Goal: Information Seeking & Learning: Learn about a topic

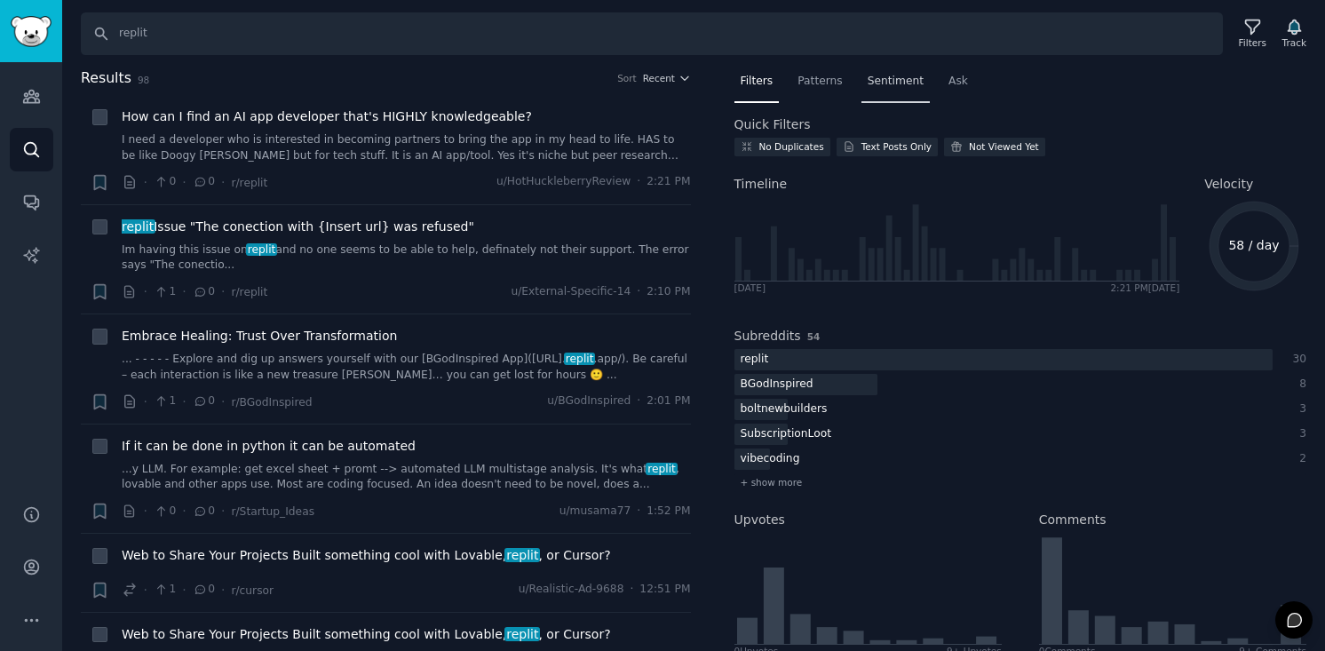
click at [870, 82] on span "Sentiment" at bounding box center [896, 82] width 56 height 16
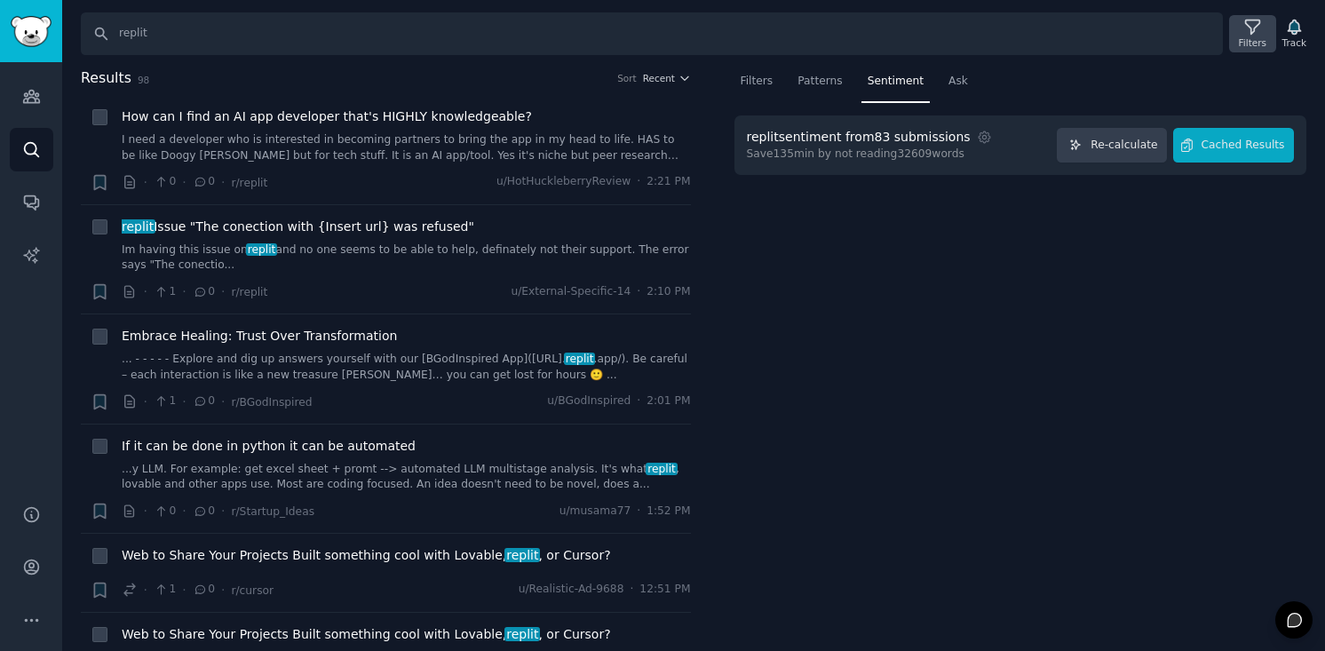
click at [1265, 49] on div "Filters" at bounding box center [1252, 33] width 46 height 37
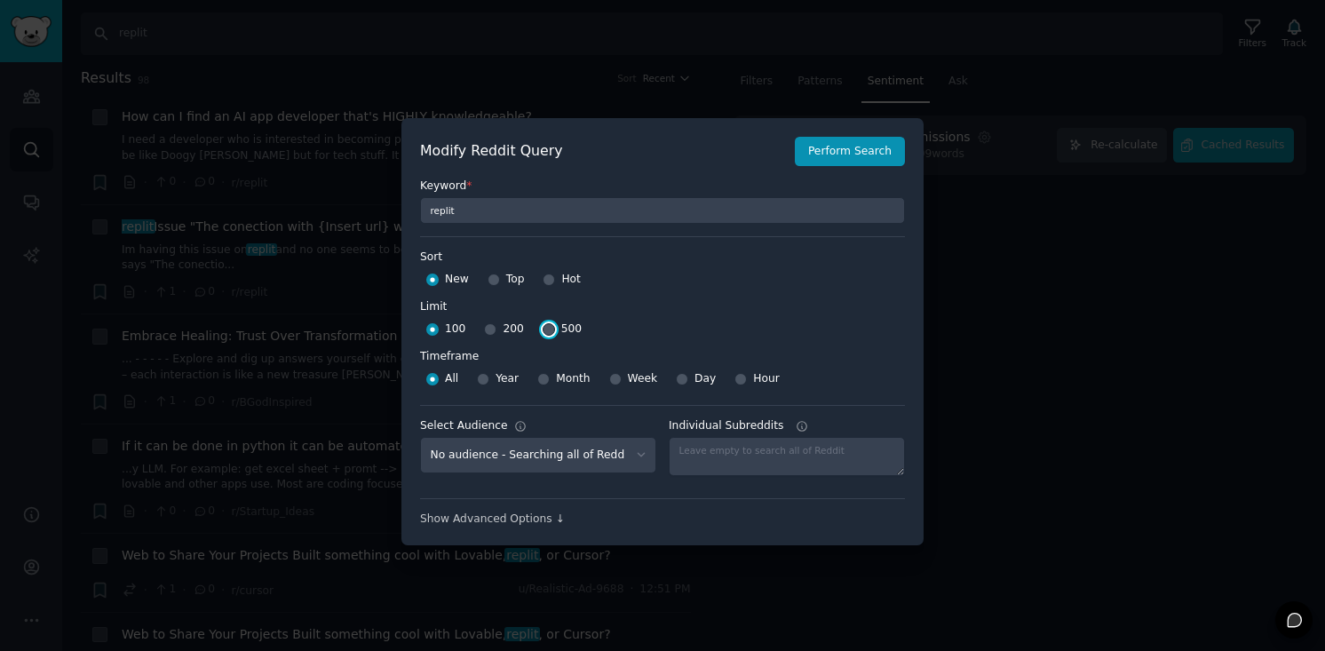
click at [546, 324] on input "500" at bounding box center [549, 329] width 12 height 12
radio input "true"
click at [852, 155] on button "Perform Search" at bounding box center [850, 152] width 110 height 30
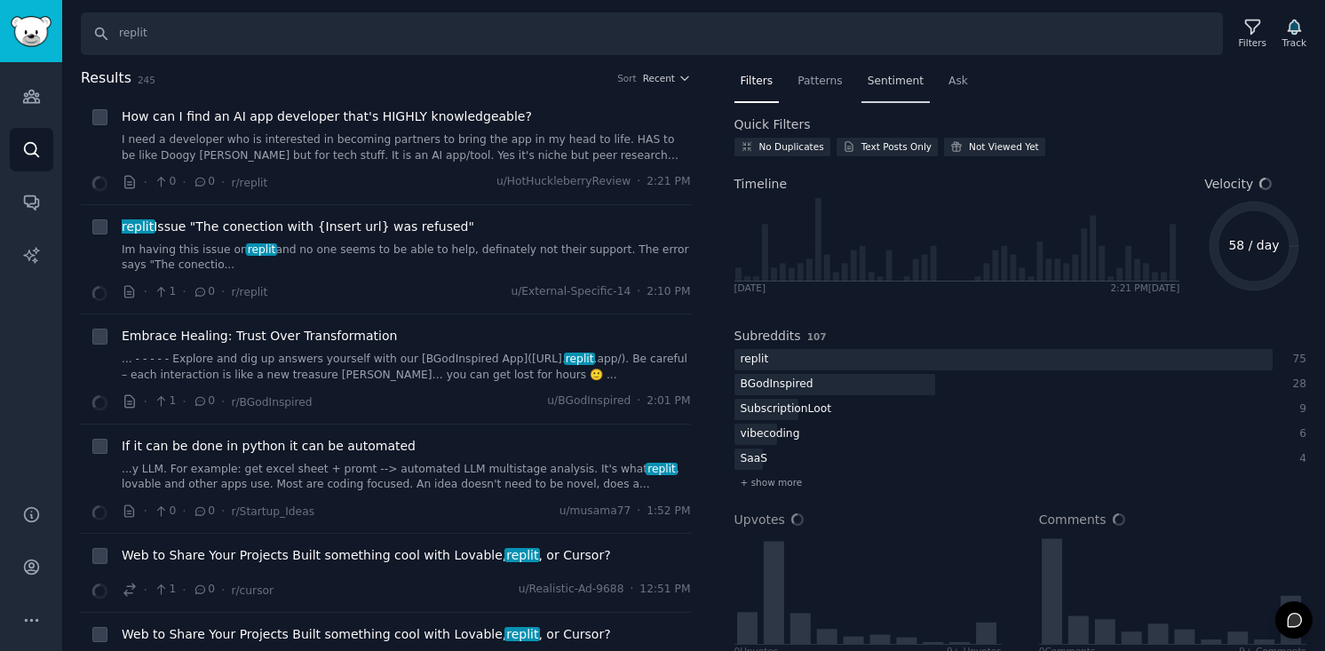
click at [891, 82] on span "Sentiment" at bounding box center [896, 82] width 56 height 16
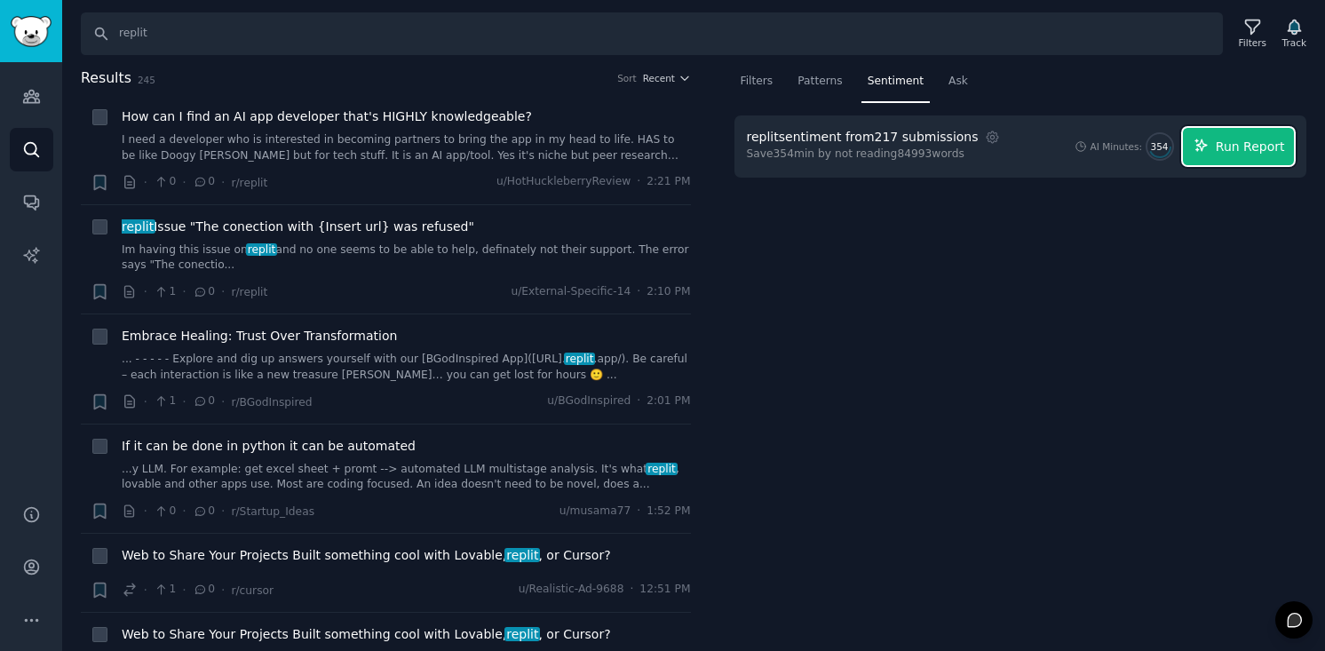
click at [1251, 146] on span "Run Report" at bounding box center [1250, 147] width 69 height 19
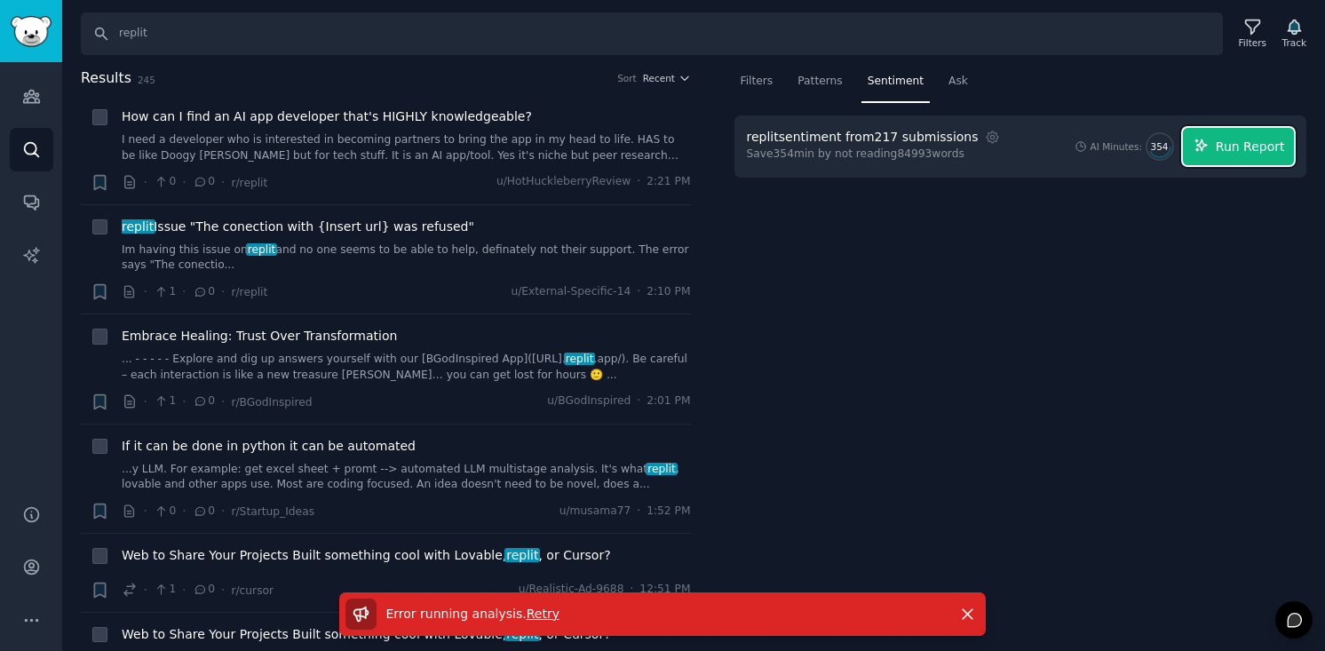
click at [1234, 146] on span "Run Report" at bounding box center [1250, 147] width 69 height 19
click at [26, 38] on img "Sidebar" at bounding box center [31, 31] width 41 height 31
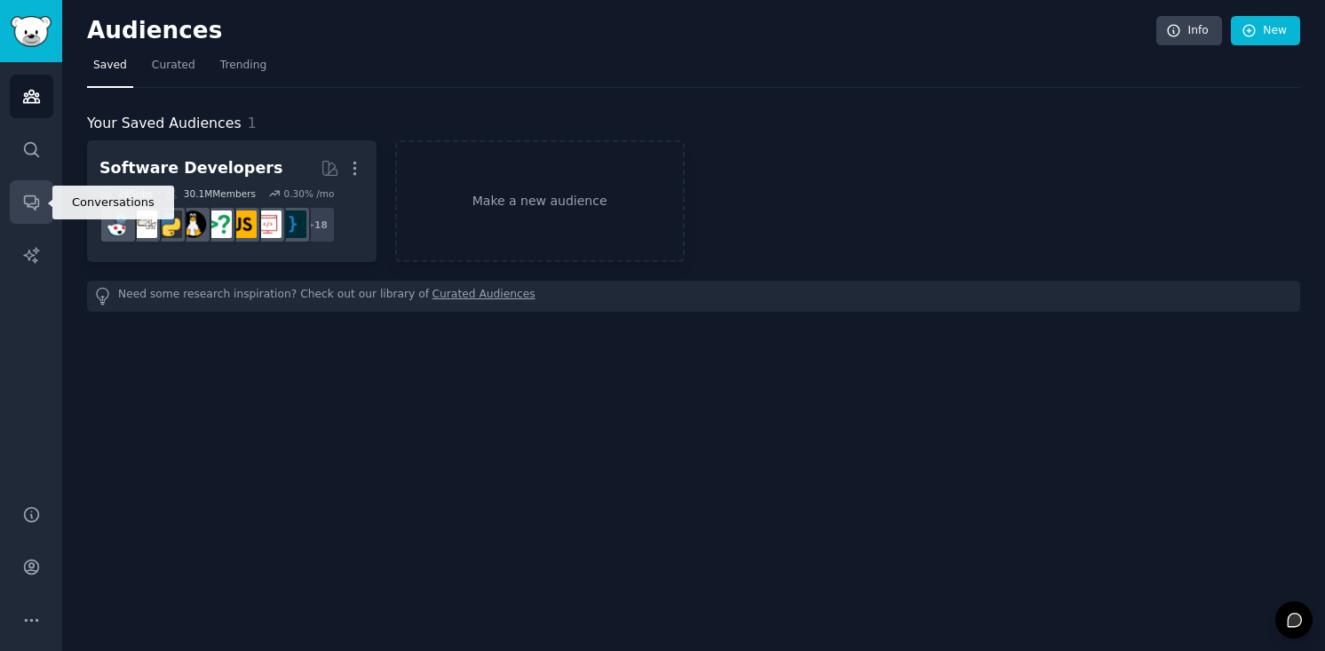
click at [44, 189] on link "Conversations" at bounding box center [32, 202] width 44 height 44
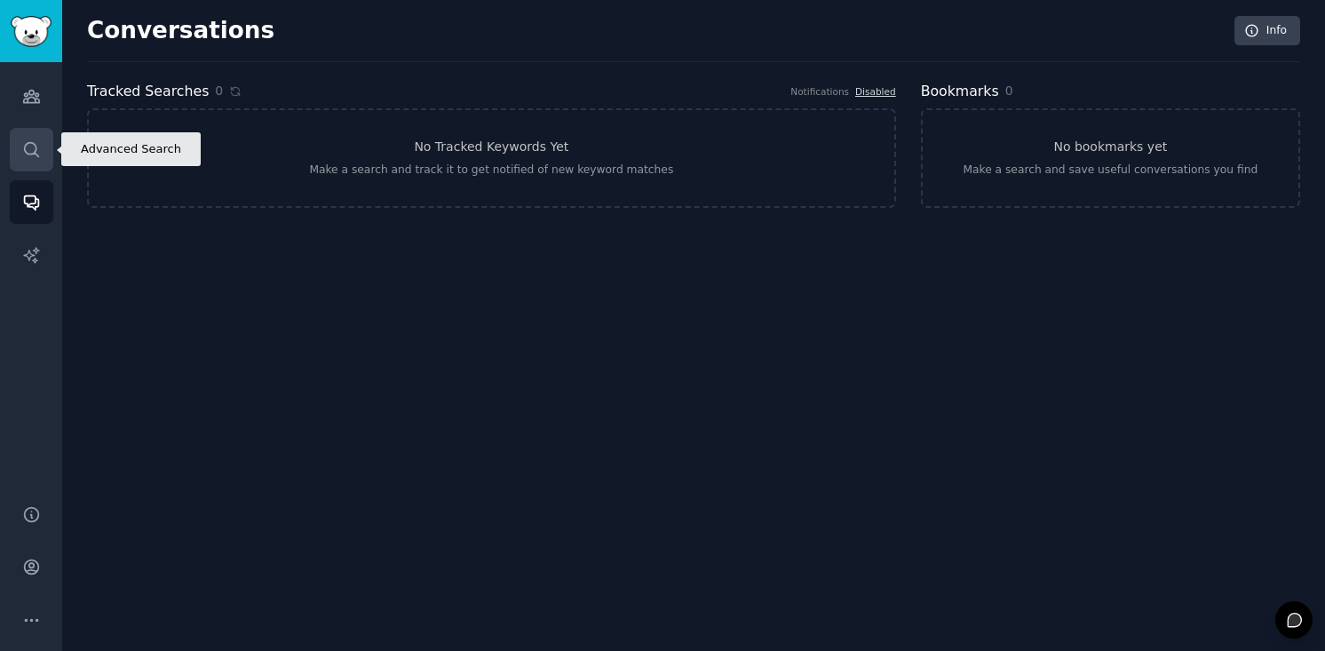
click at [35, 154] on icon "Sidebar" at bounding box center [31, 149] width 19 height 19
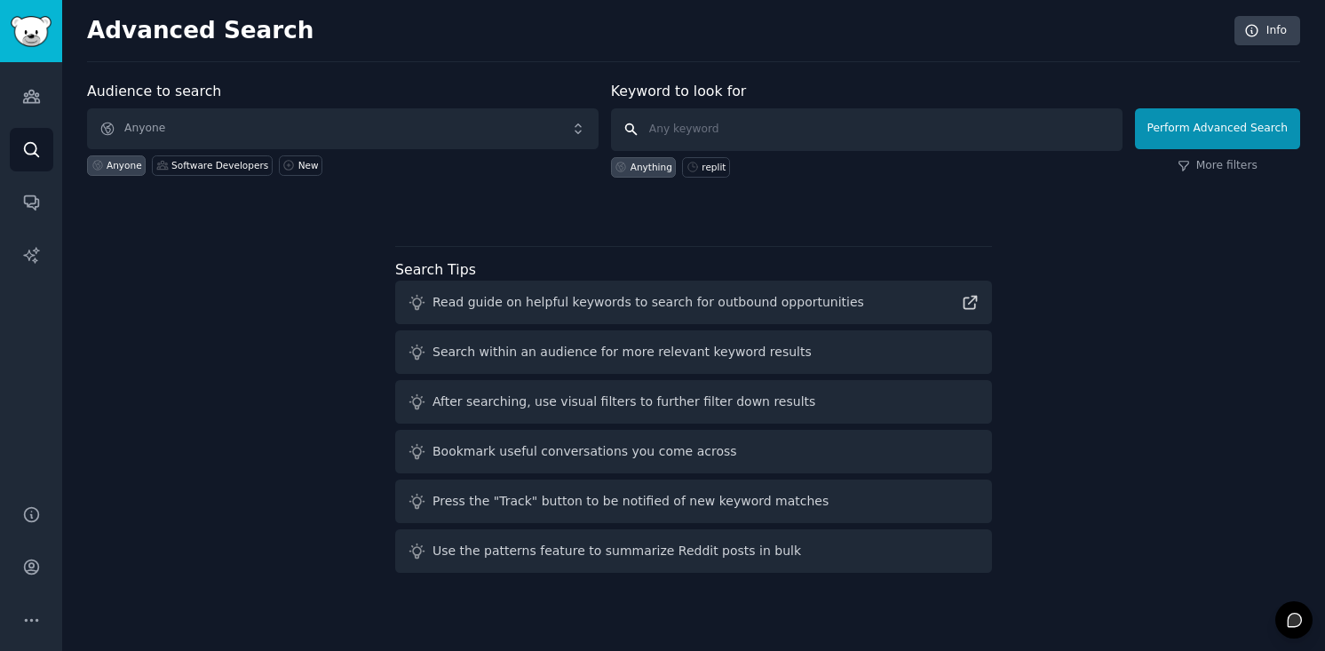
click at [718, 134] on input "text" at bounding box center [867, 129] width 512 height 43
type input "Replit"
click button "Perform Advanced Search" at bounding box center [1217, 128] width 165 height 41
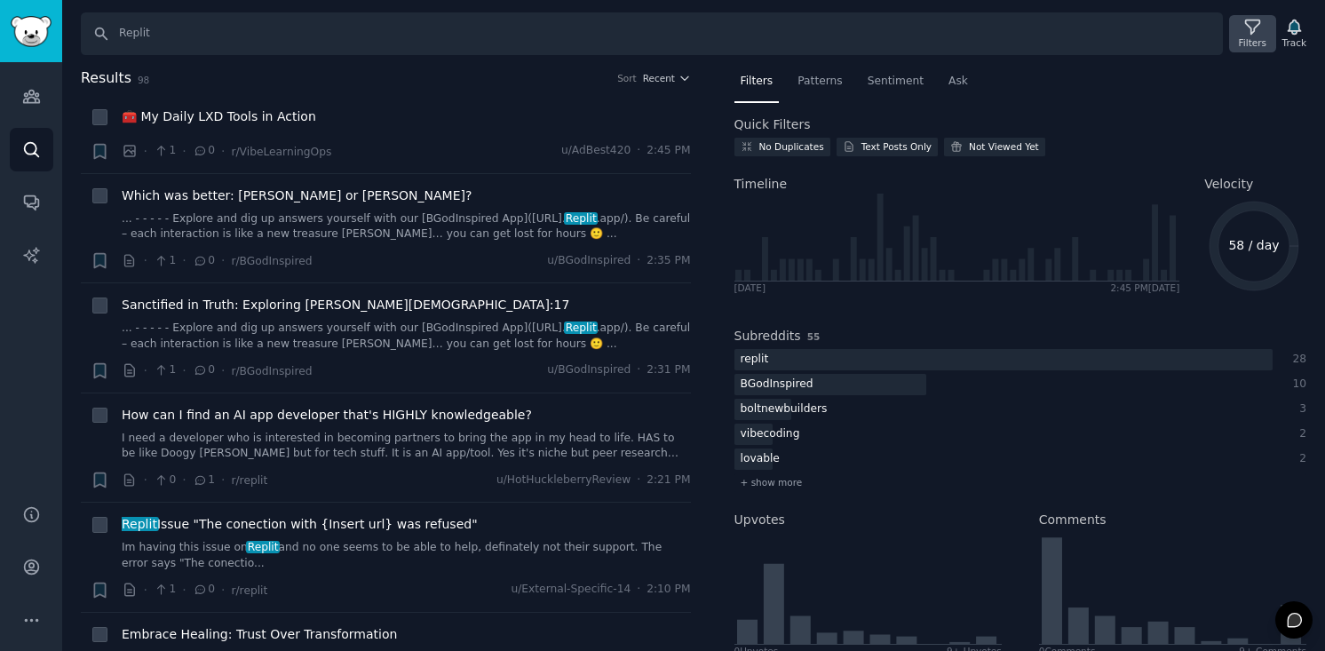
click at [1250, 34] on icon at bounding box center [1252, 27] width 14 height 14
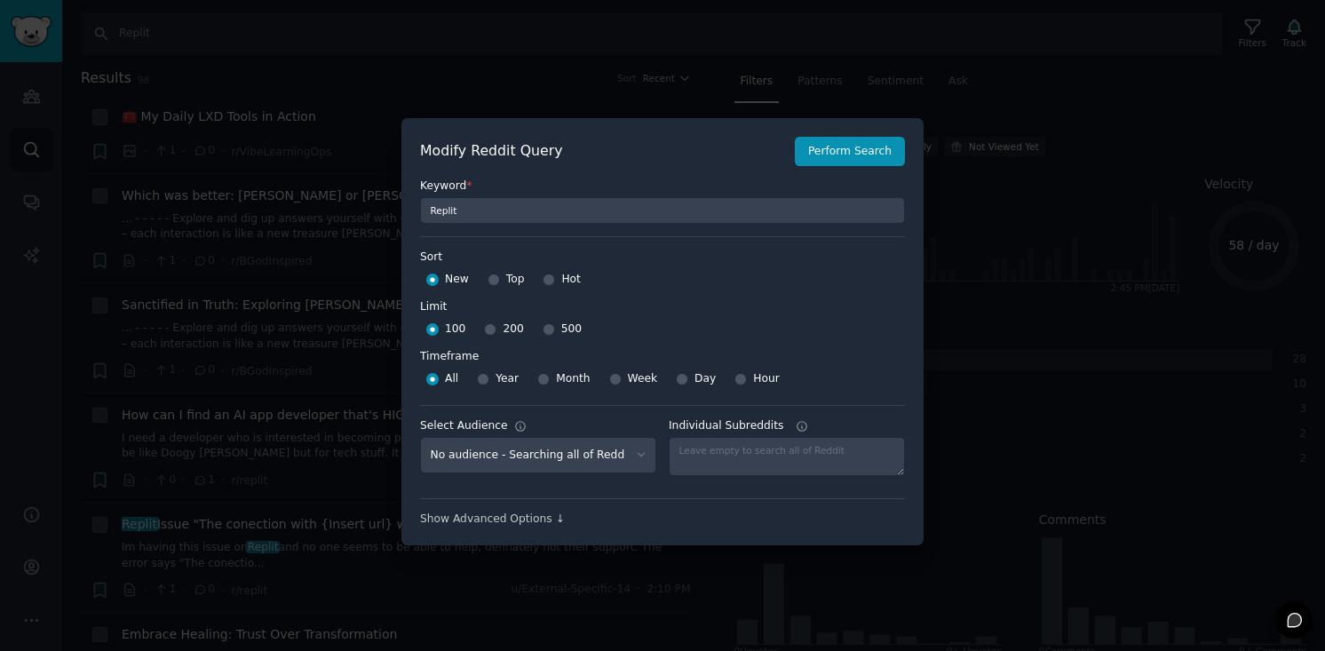
click at [536, 334] on div "100 200 500" at bounding box center [662, 329] width 485 height 28
click at [544, 331] on input "500" at bounding box center [549, 329] width 12 height 12
radio input "true"
click at [542, 382] on input "Month" at bounding box center [543, 379] width 12 height 12
radio input "true"
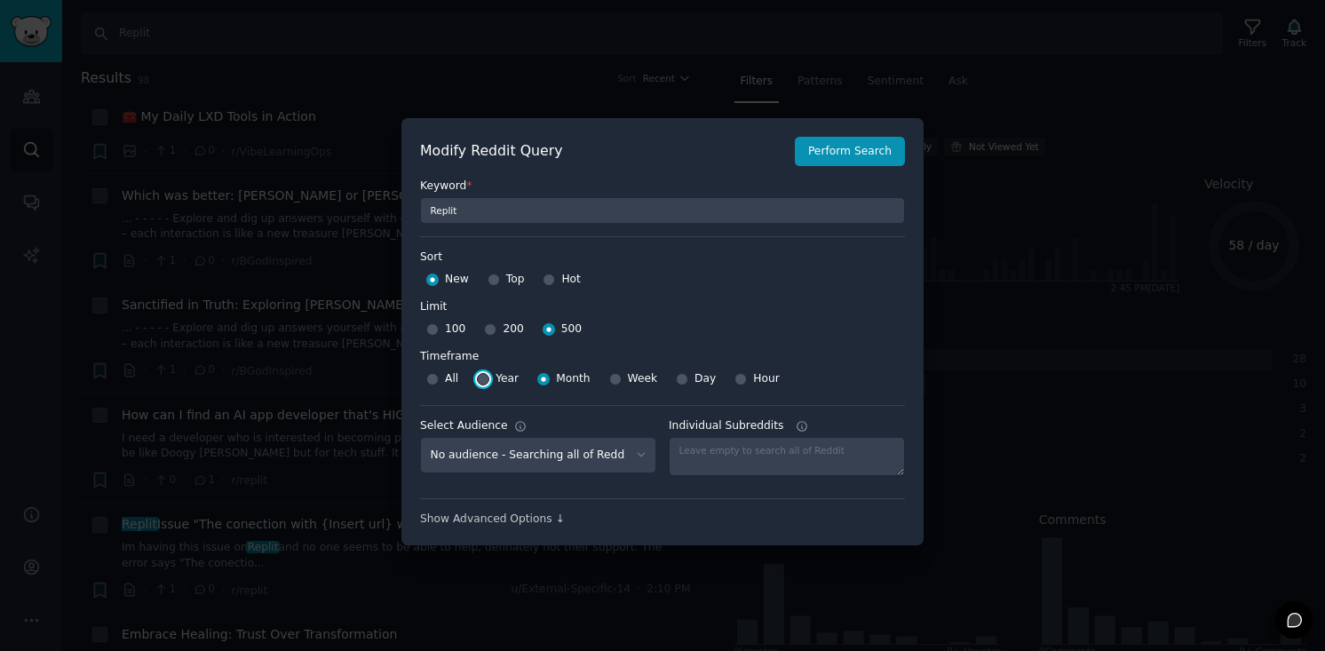
click at [480, 379] on input "Year" at bounding box center [483, 379] width 12 height 12
radio input "true"
click at [820, 163] on button "Perform Search" at bounding box center [850, 152] width 110 height 30
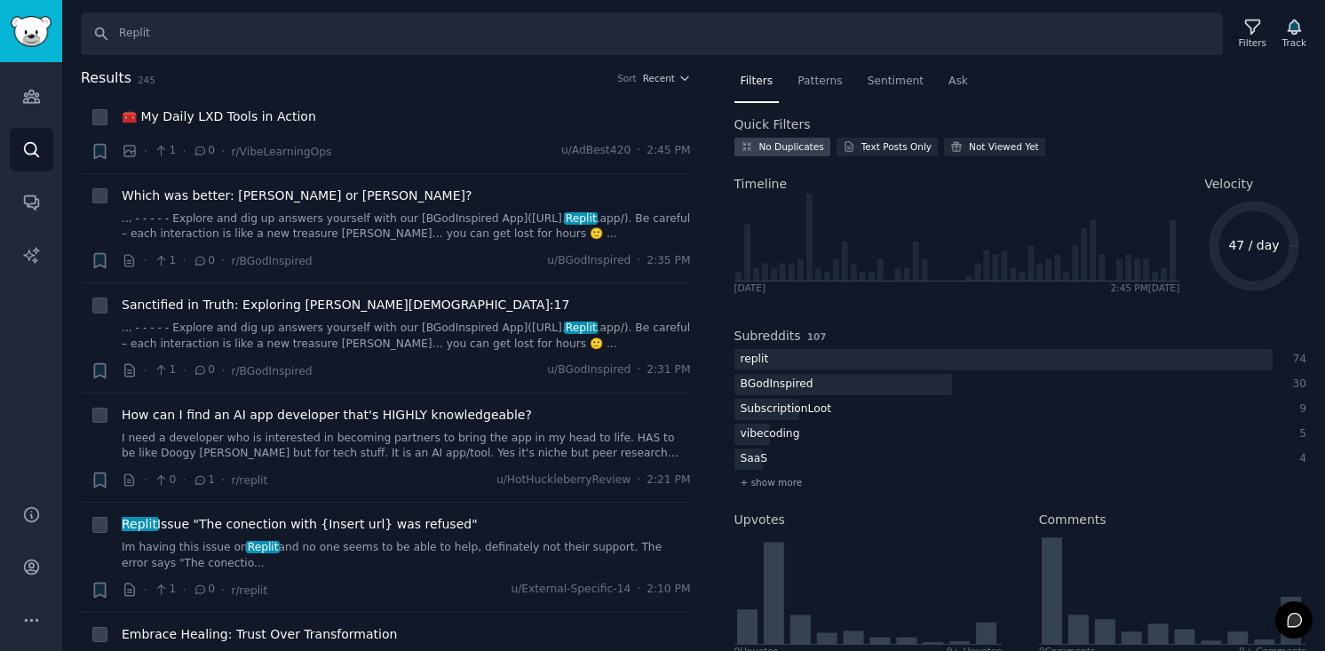
click at [798, 149] on div "No Duplicates" at bounding box center [791, 146] width 65 height 12
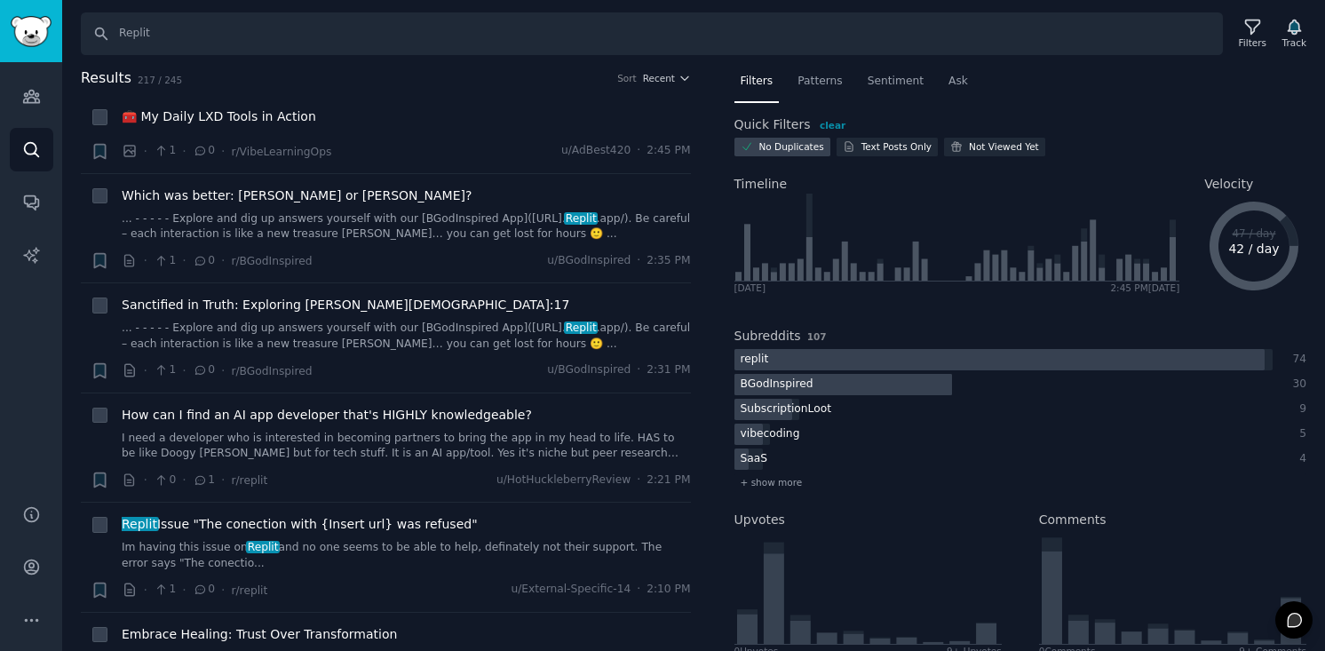
click at [1294, 383] on div "30" at bounding box center [1299, 385] width 16 height 16
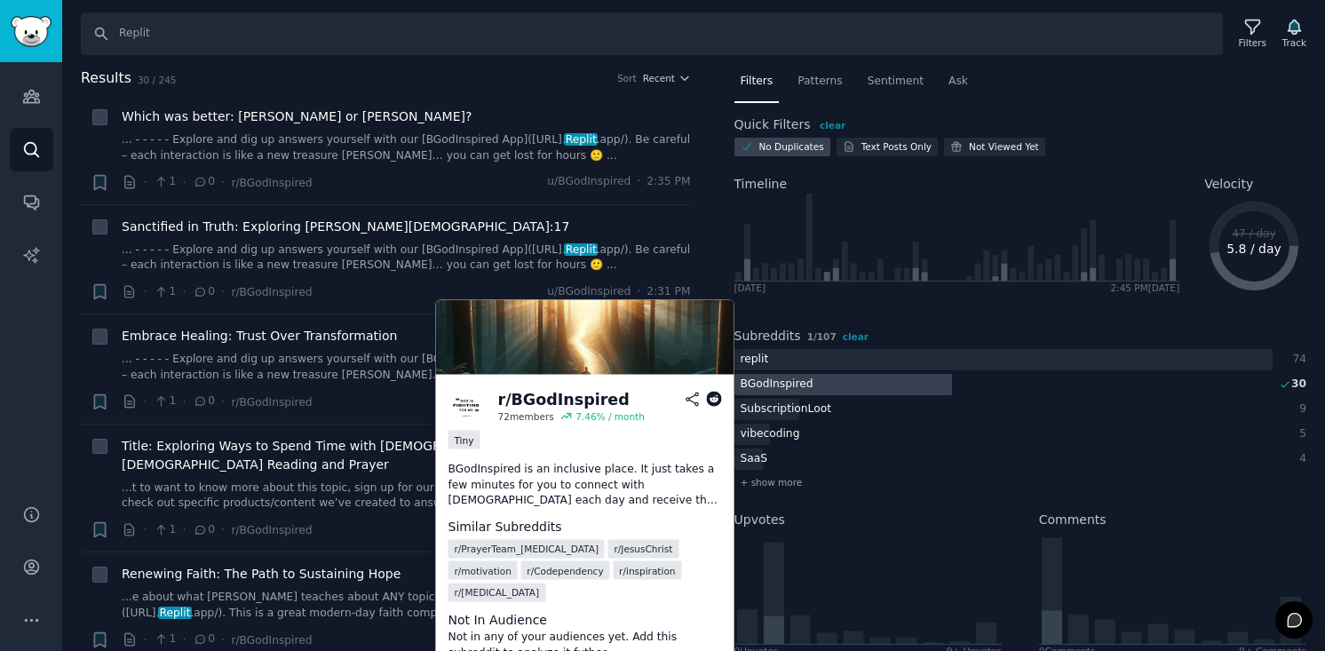
click at [1294, 383] on div "30" at bounding box center [1299, 385] width 16 height 16
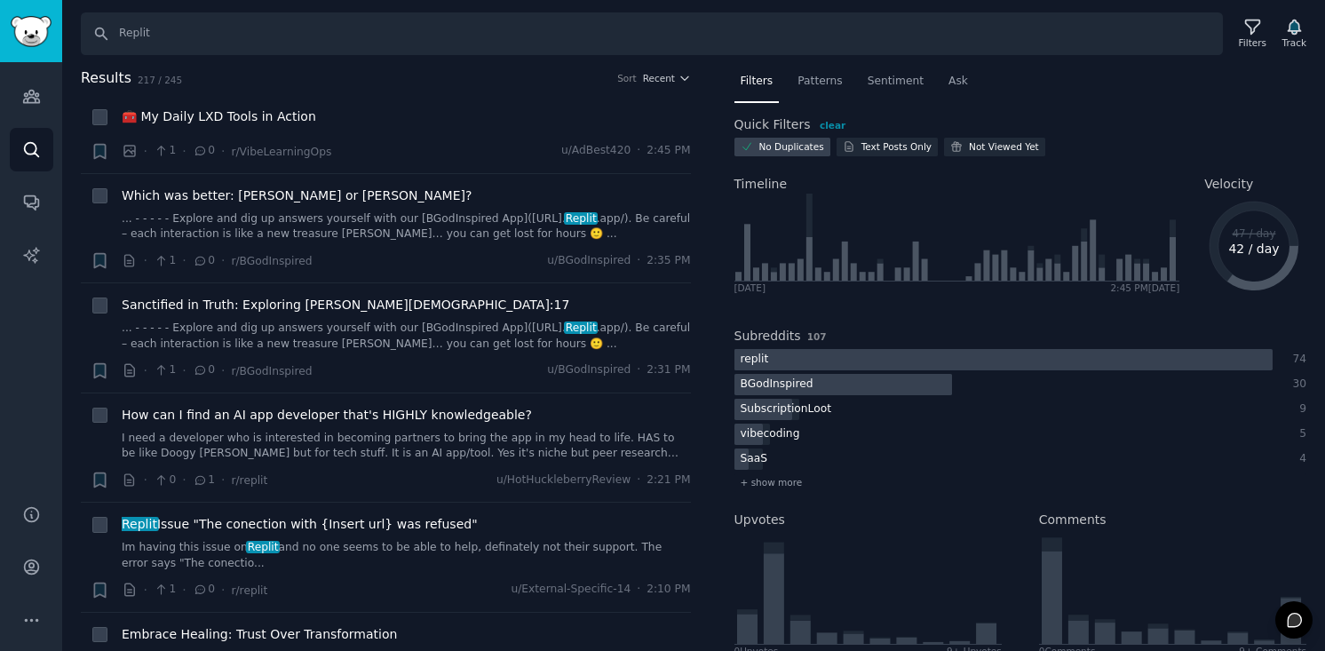
click at [1296, 362] on div "74" at bounding box center [1299, 360] width 16 height 16
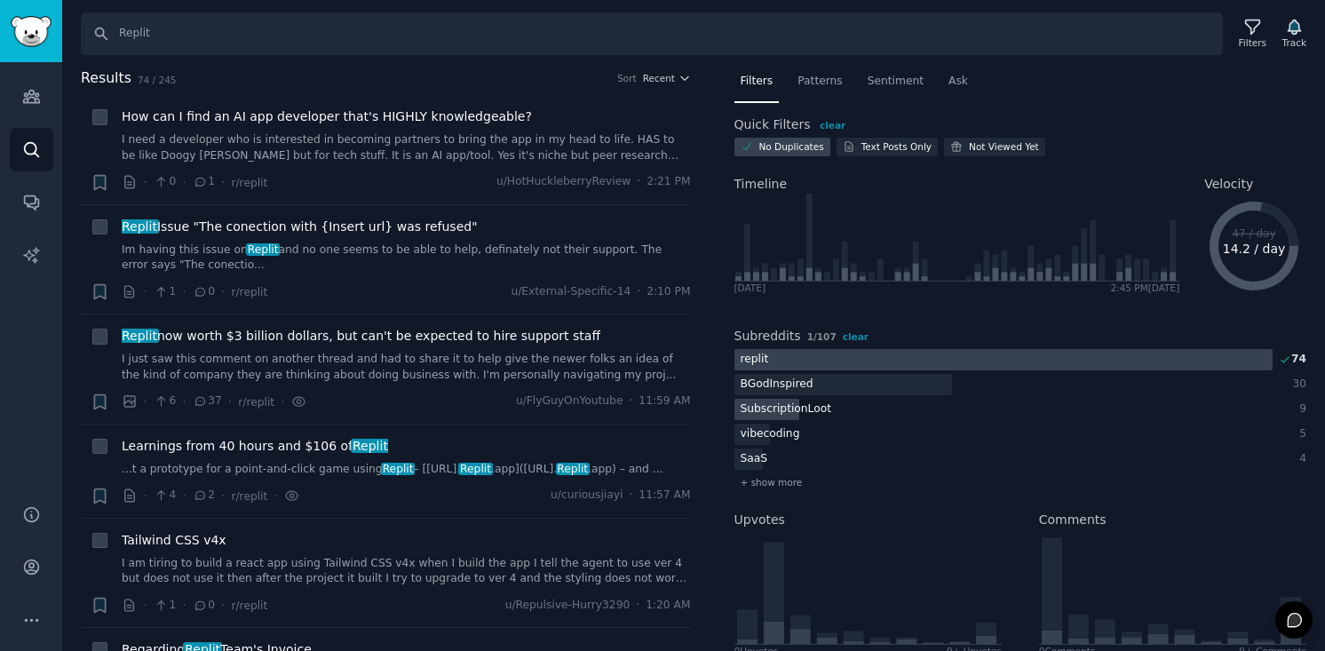
click at [1298, 409] on div "9" at bounding box center [1299, 409] width 16 height 16
click at [1300, 437] on div "5" at bounding box center [1299, 434] width 16 height 16
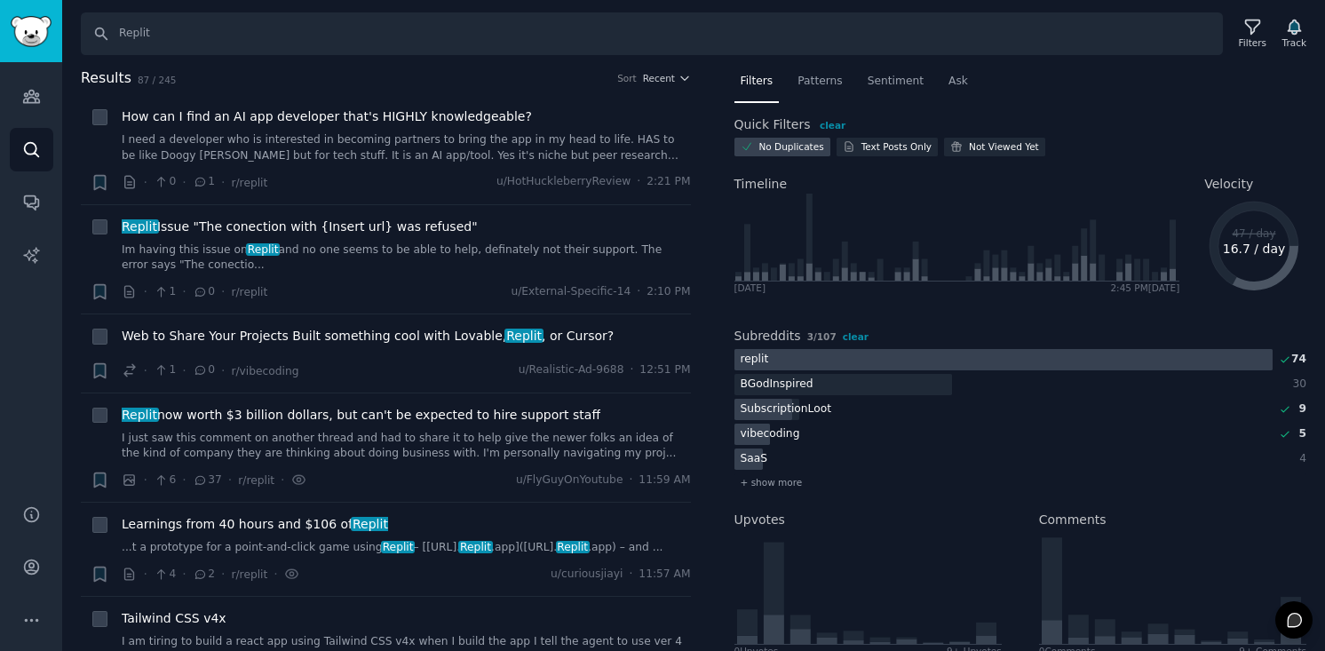
click at [1300, 456] on div "4" at bounding box center [1299, 459] width 16 height 16
click at [895, 83] on span "Sentiment" at bounding box center [896, 82] width 56 height 16
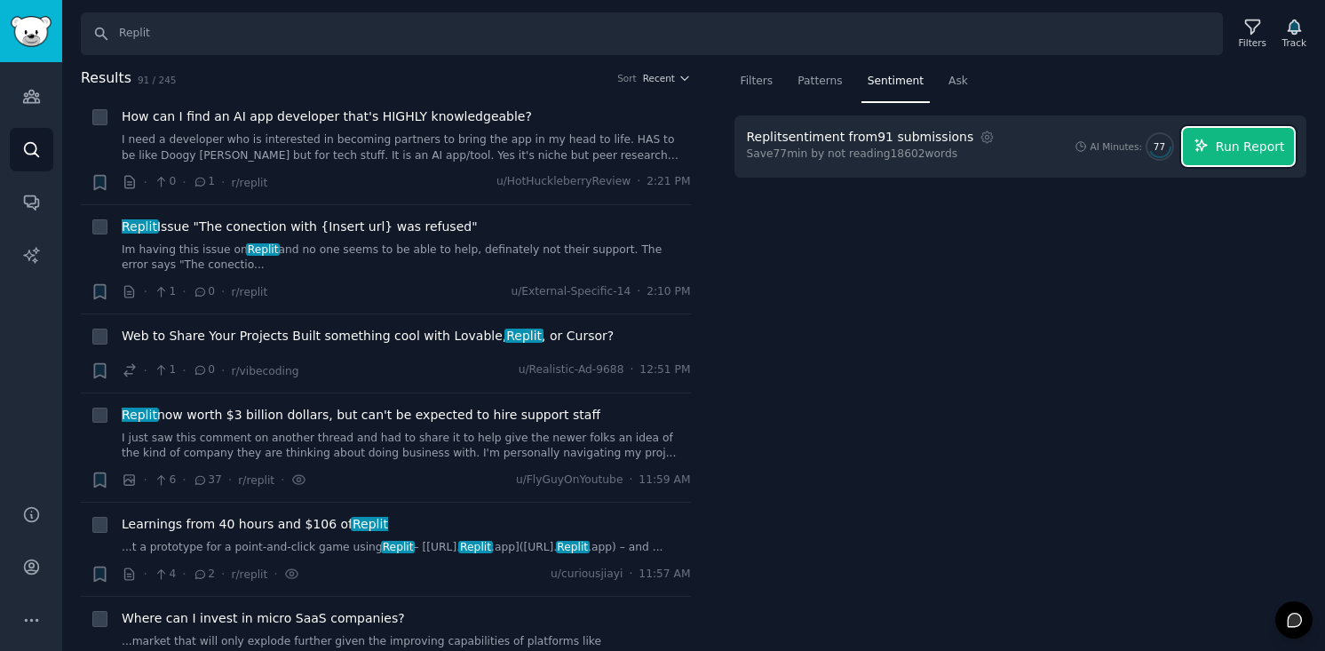
click at [1223, 146] on span "Run Report" at bounding box center [1250, 147] width 69 height 19
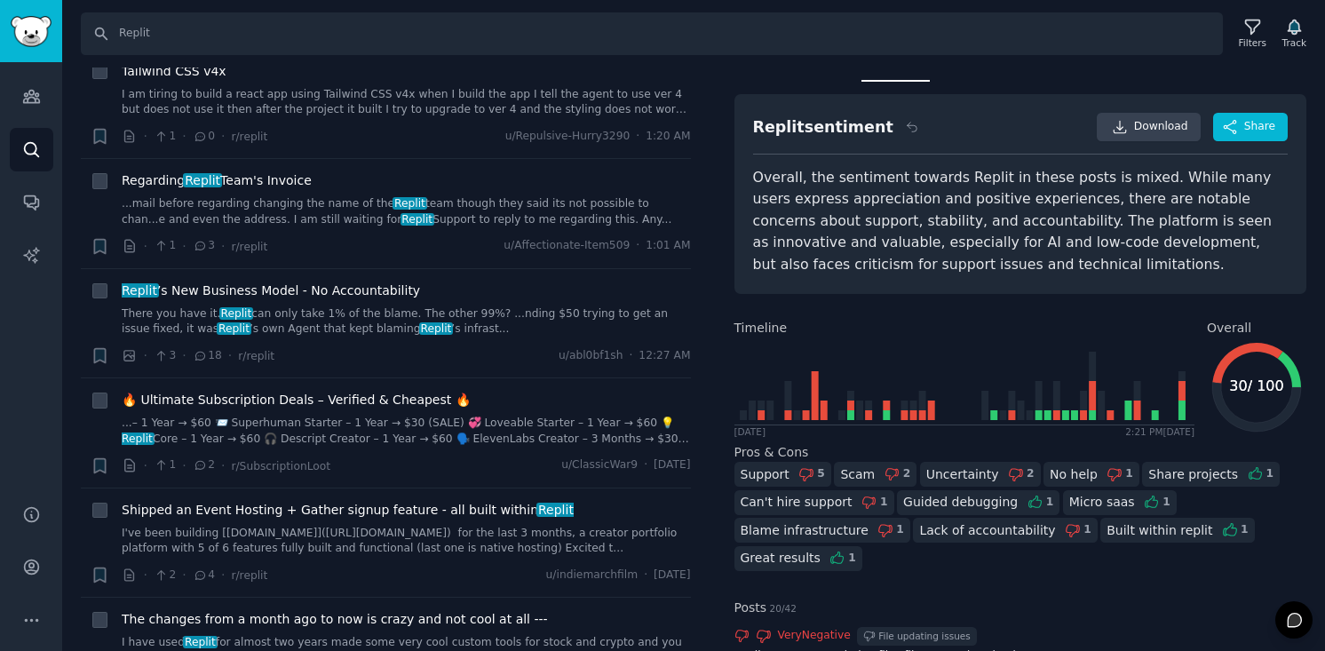
scroll to position [8, 0]
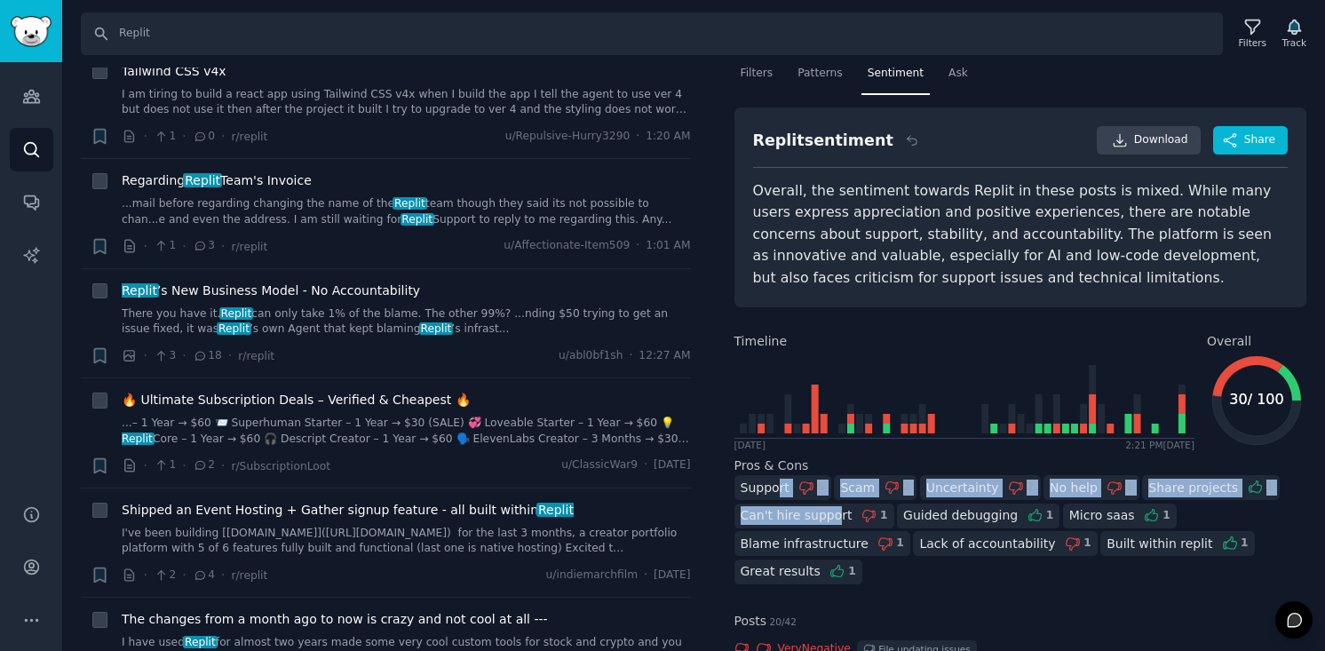
drag, startPoint x: 831, startPoint y: 514, endPoint x: 778, endPoint y: 484, distance: 61.2
click at [778, 486] on div "Support 5 Scam 2 Uncertainty 2 No help 1 Share projects 1 Can't hire support 1 …" at bounding box center [1020, 531] width 573 height 112
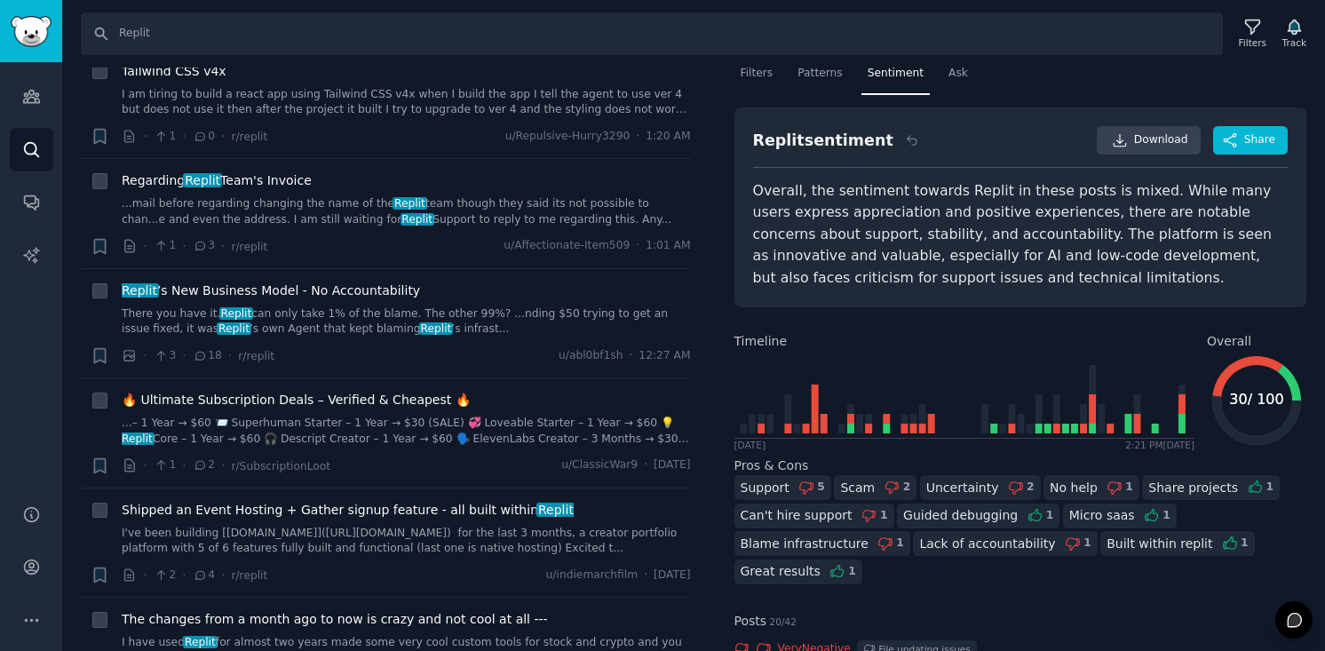
click at [914, 586] on div "Support 5 Scam 2 Uncertainty 2 No help 1 Share projects 1 Can't hire support 1 …" at bounding box center [1020, 531] width 573 height 112
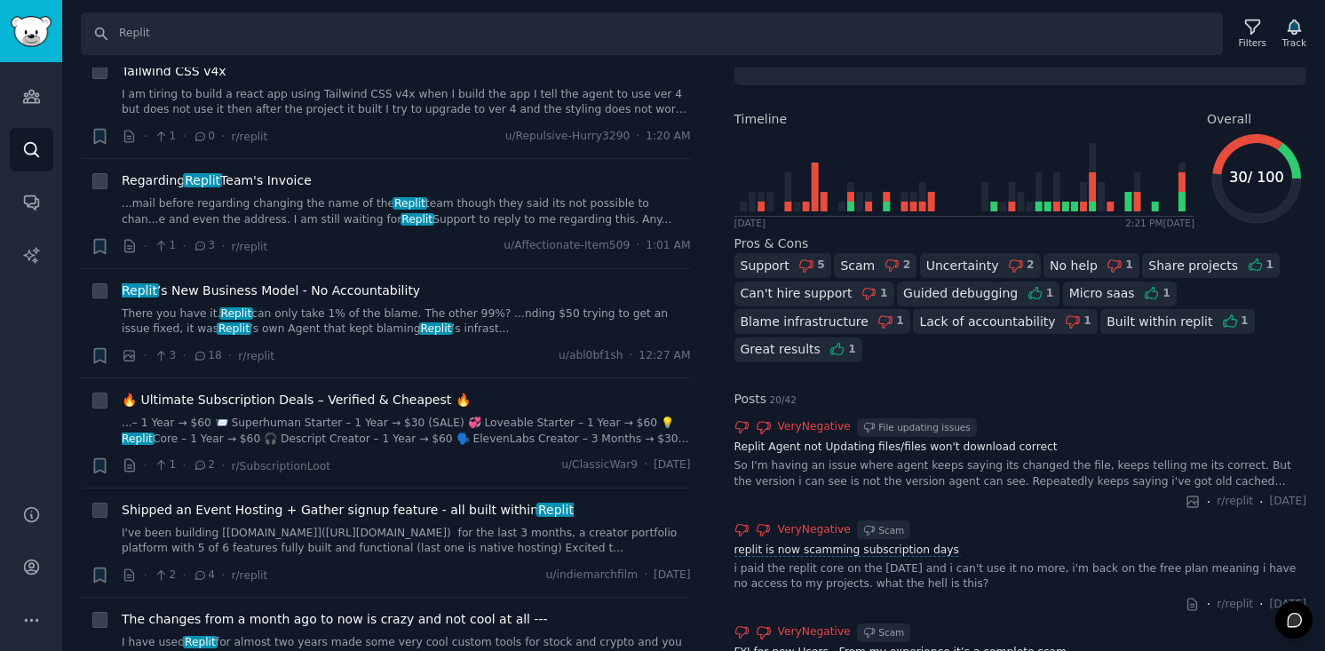
scroll to position [0, 0]
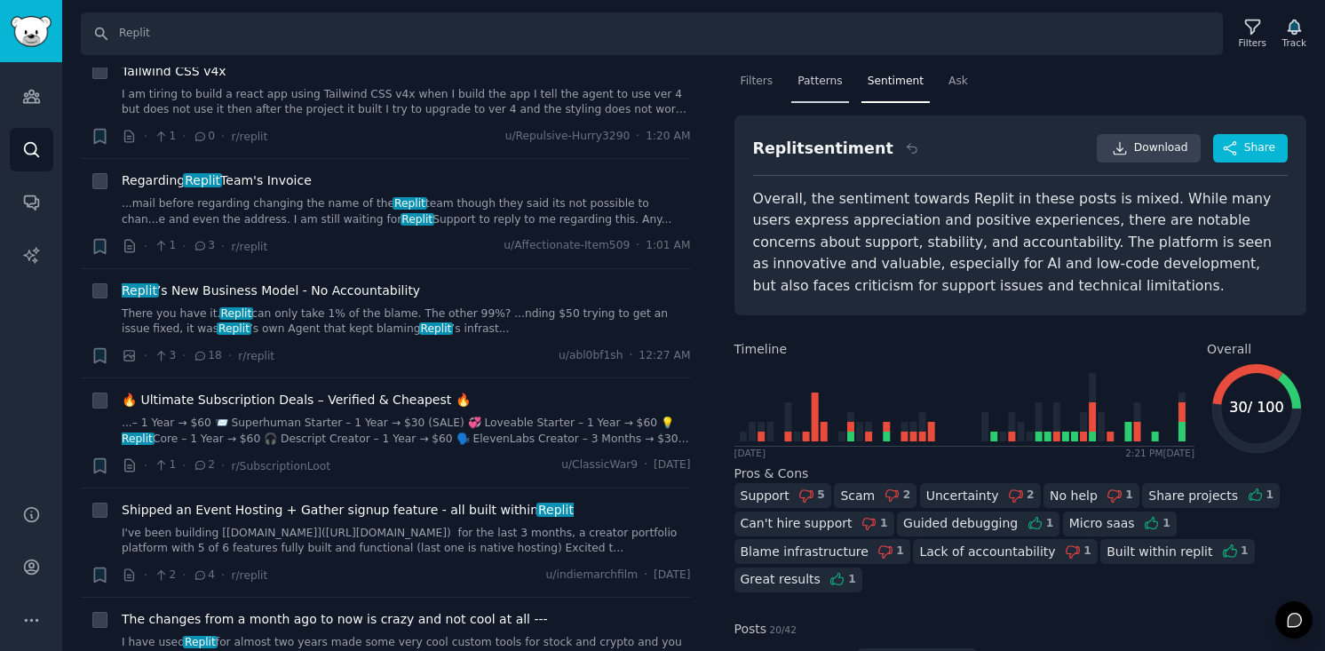
click at [817, 78] on span "Patterns" at bounding box center [820, 82] width 44 height 16
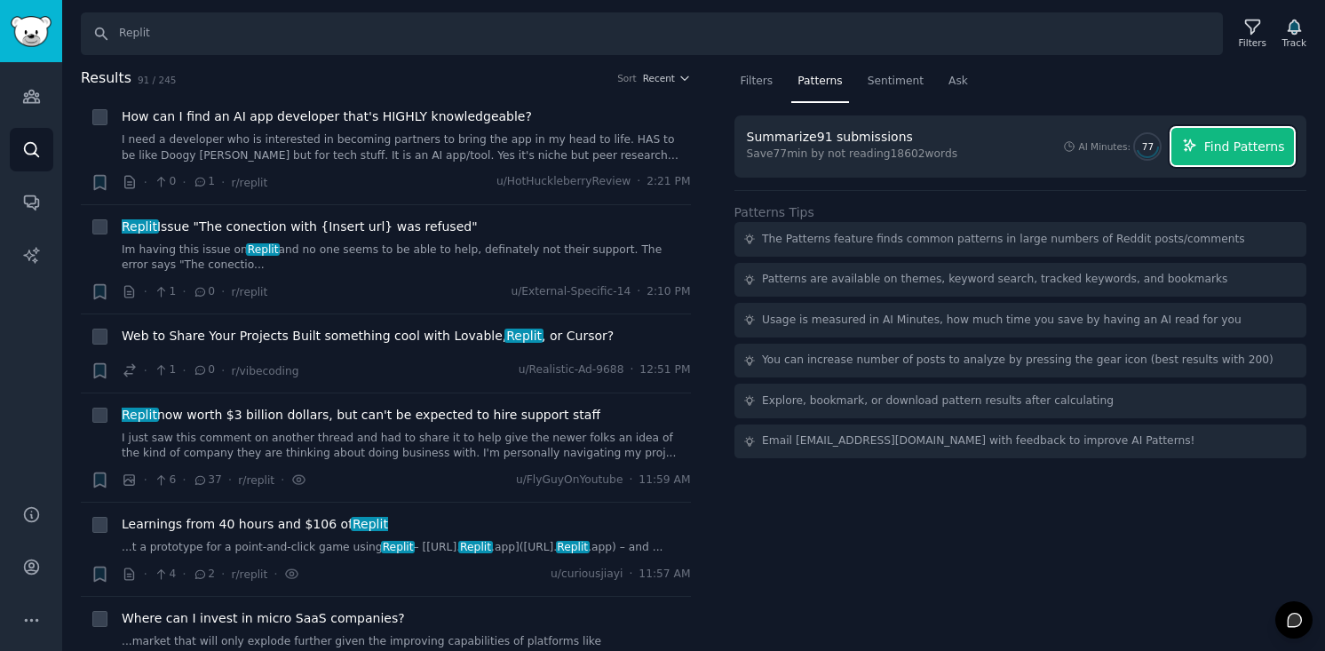
click at [1211, 153] on span "Find Patterns" at bounding box center [1244, 147] width 81 height 19
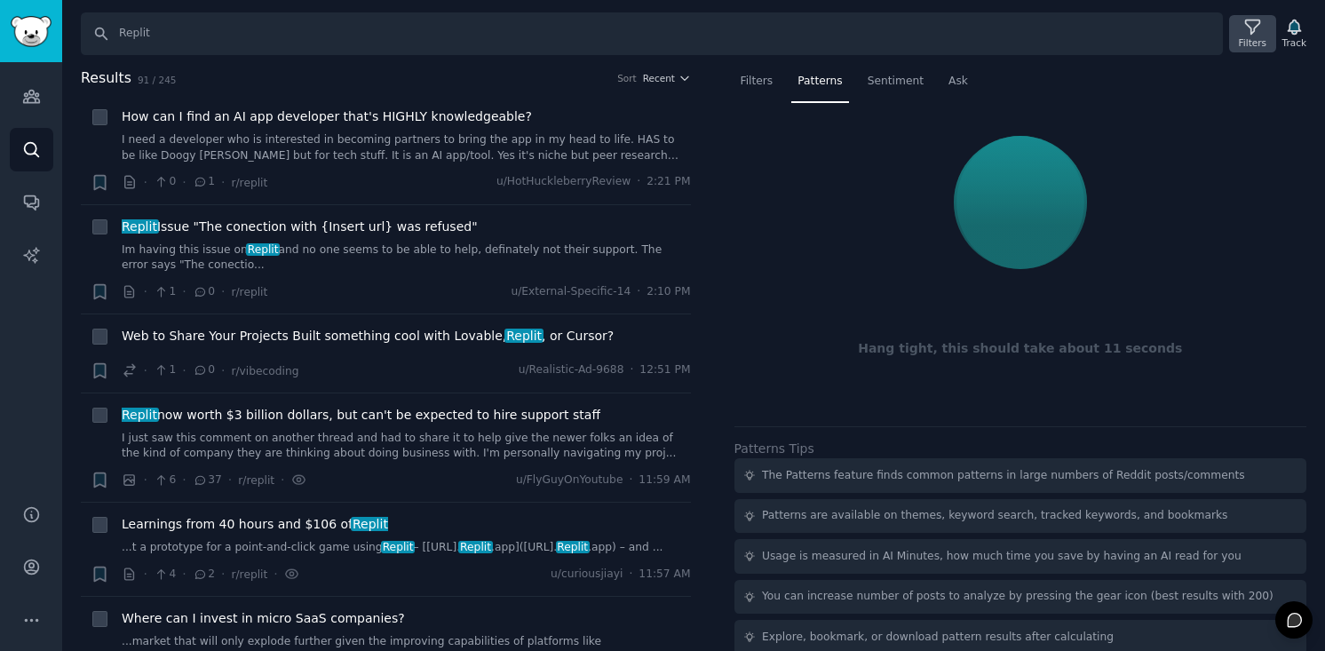
click at [1251, 37] on div "Filters" at bounding box center [1253, 42] width 28 height 12
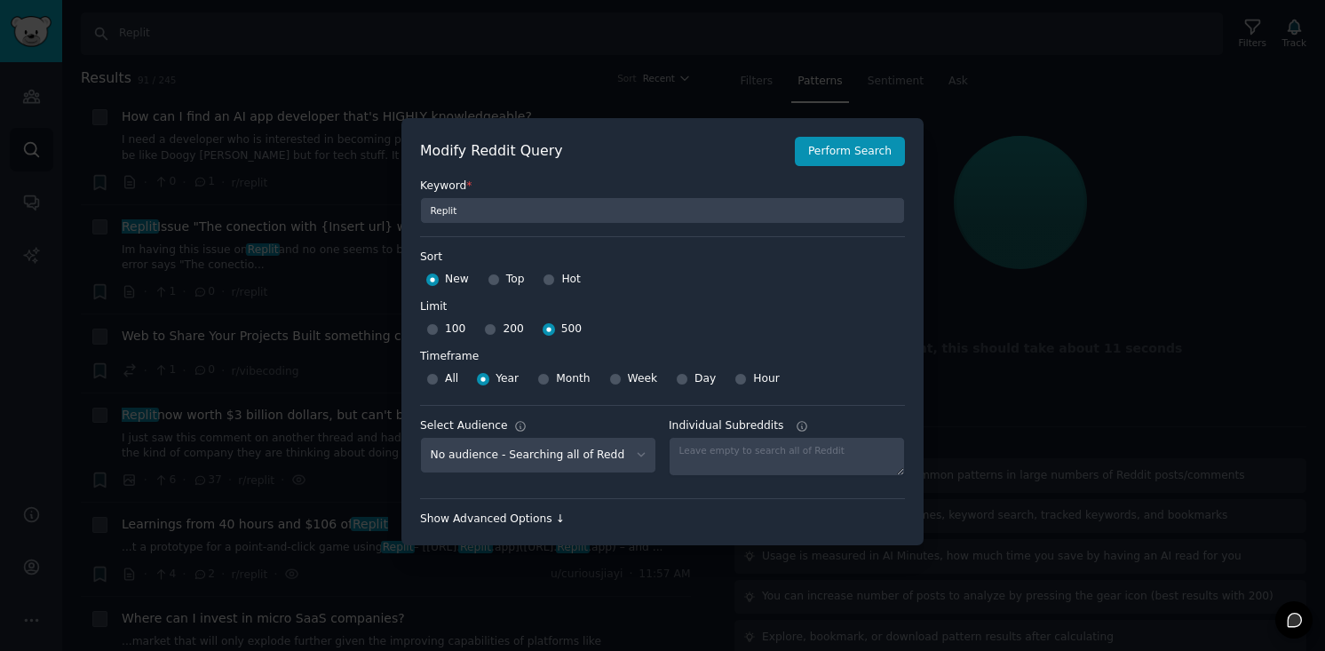
click at [495, 516] on div "Show Advanced Options ↓" at bounding box center [662, 520] width 485 height 16
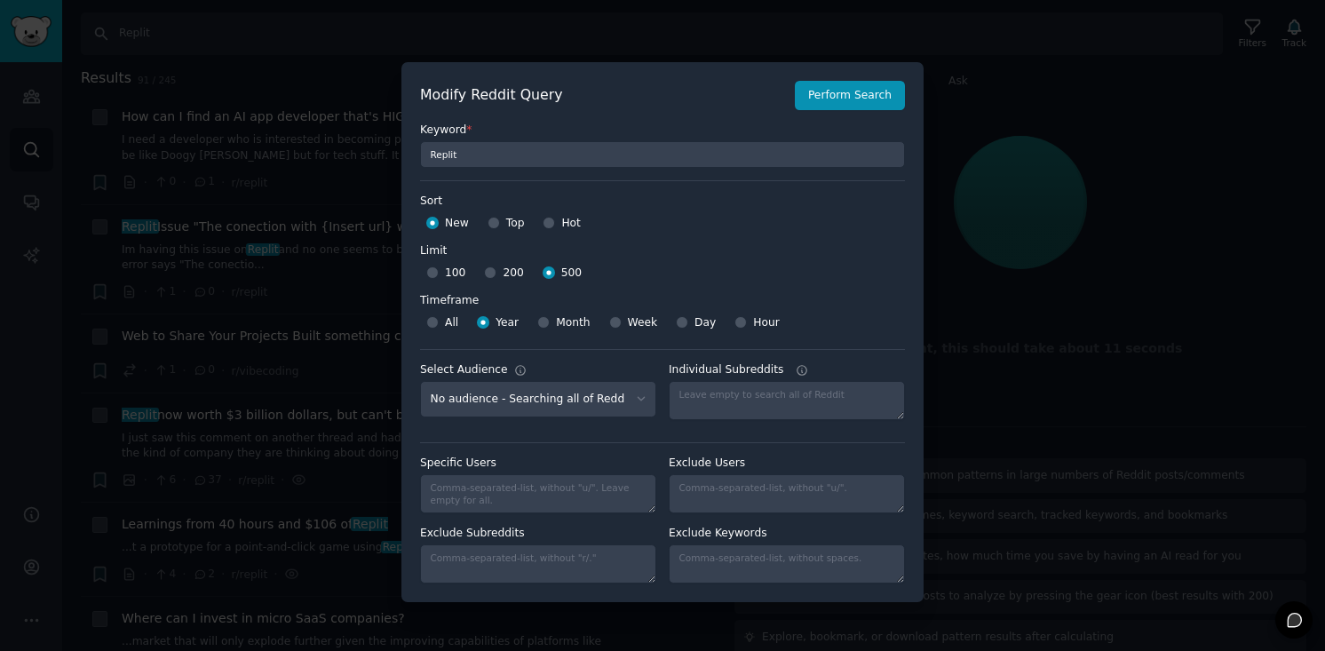
click at [990, 173] on div at bounding box center [662, 325] width 1325 height 651
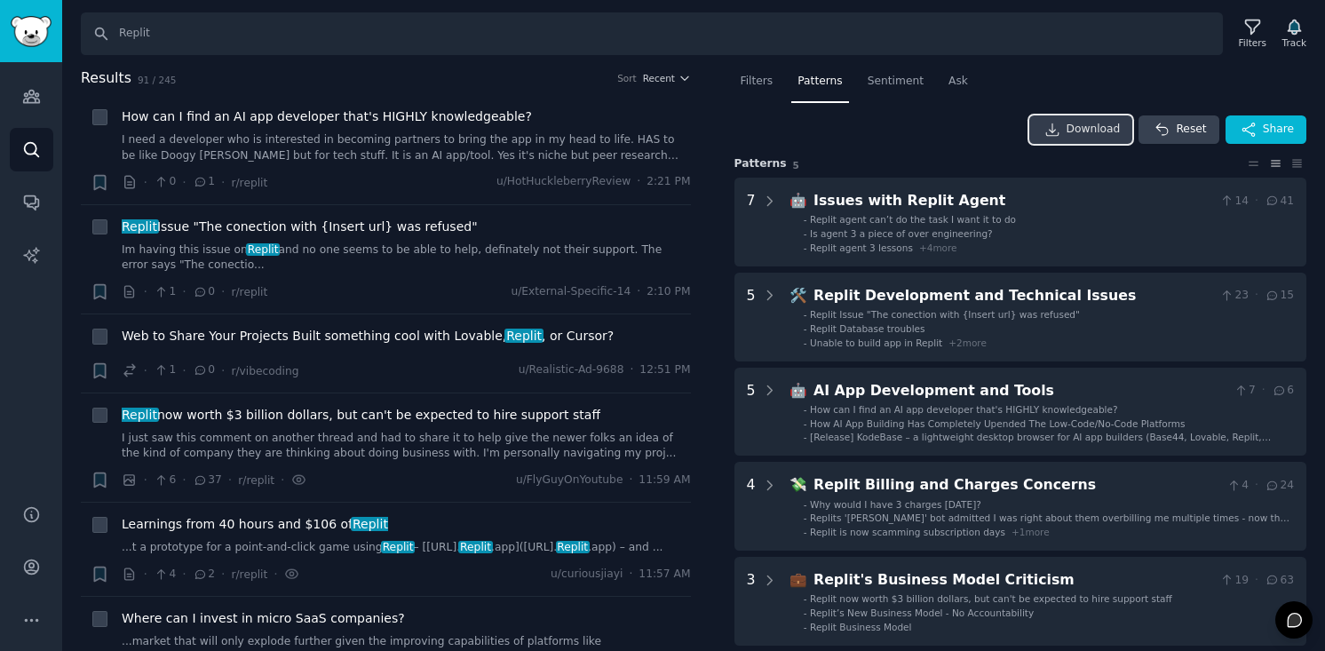
click at [1095, 128] on span "Download" at bounding box center [1094, 130] width 54 height 16
click at [1193, 88] on nav "Filters Patterns Sentiment Ask" at bounding box center [1020, 85] width 573 height 36
click at [1252, 130] on icon "button" at bounding box center [1249, 130] width 16 height 16
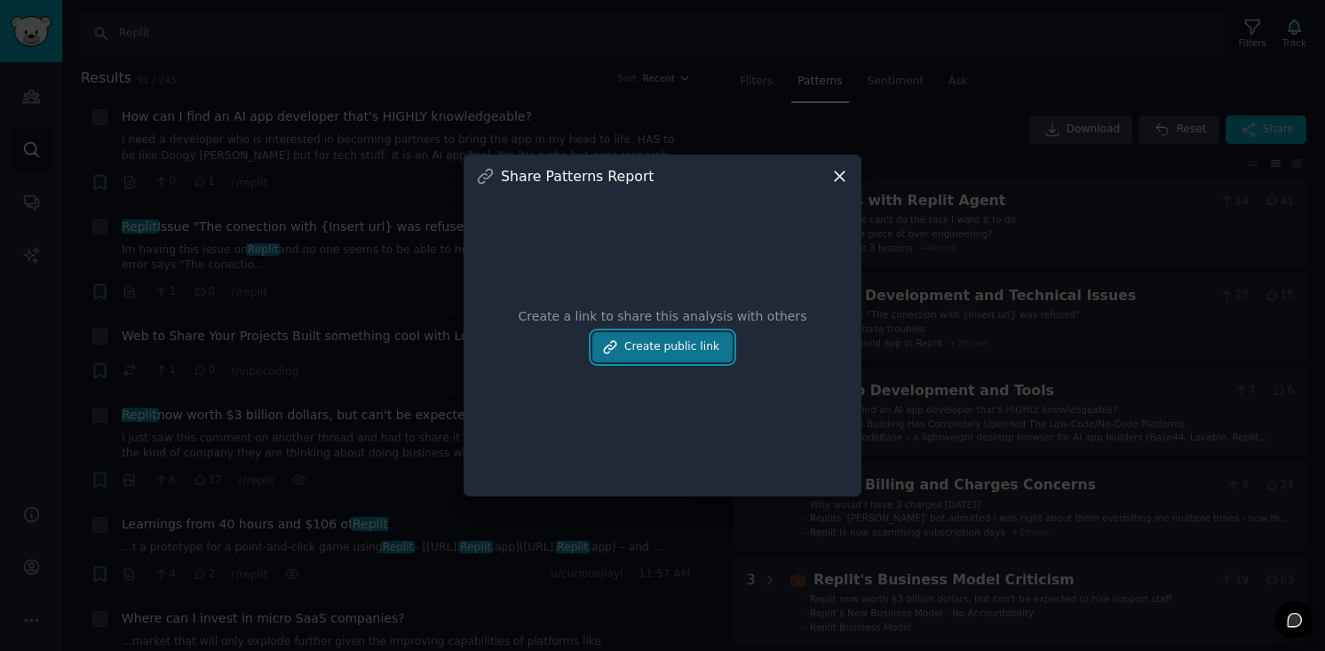
click at [670, 352] on button "Create public link" at bounding box center [662, 347] width 140 height 30
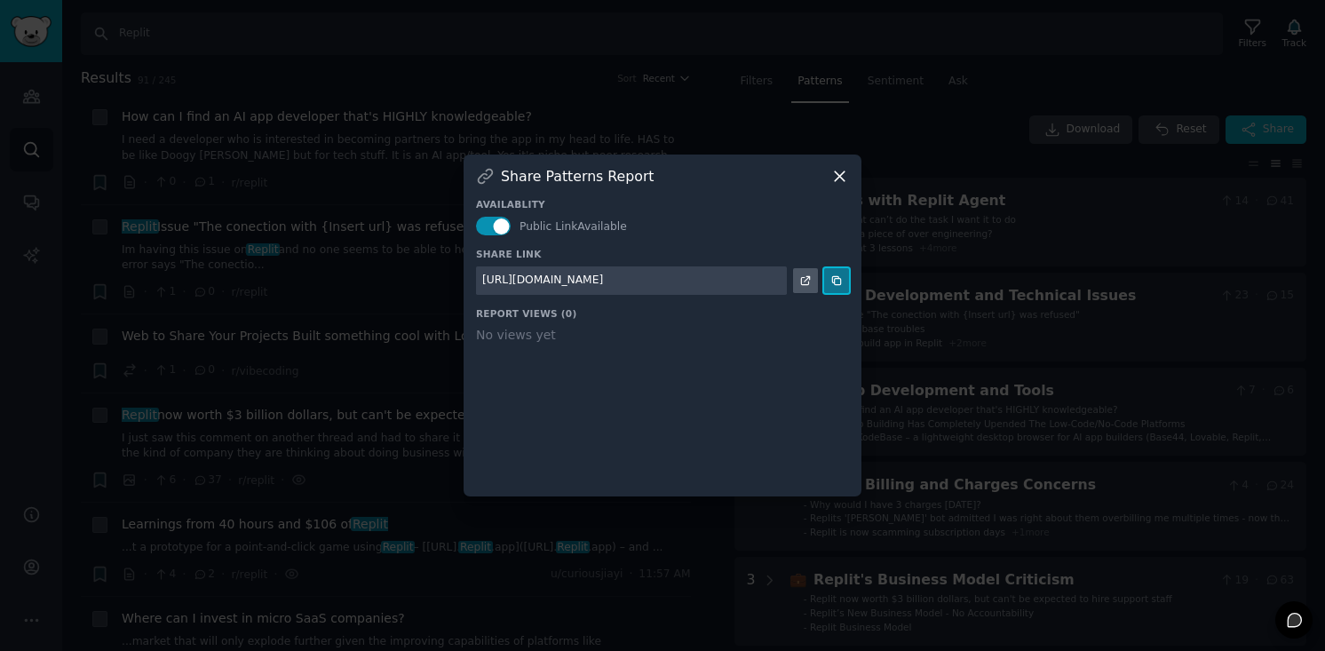
click at [835, 282] on icon at bounding box center [836, 280] width 12 height 12
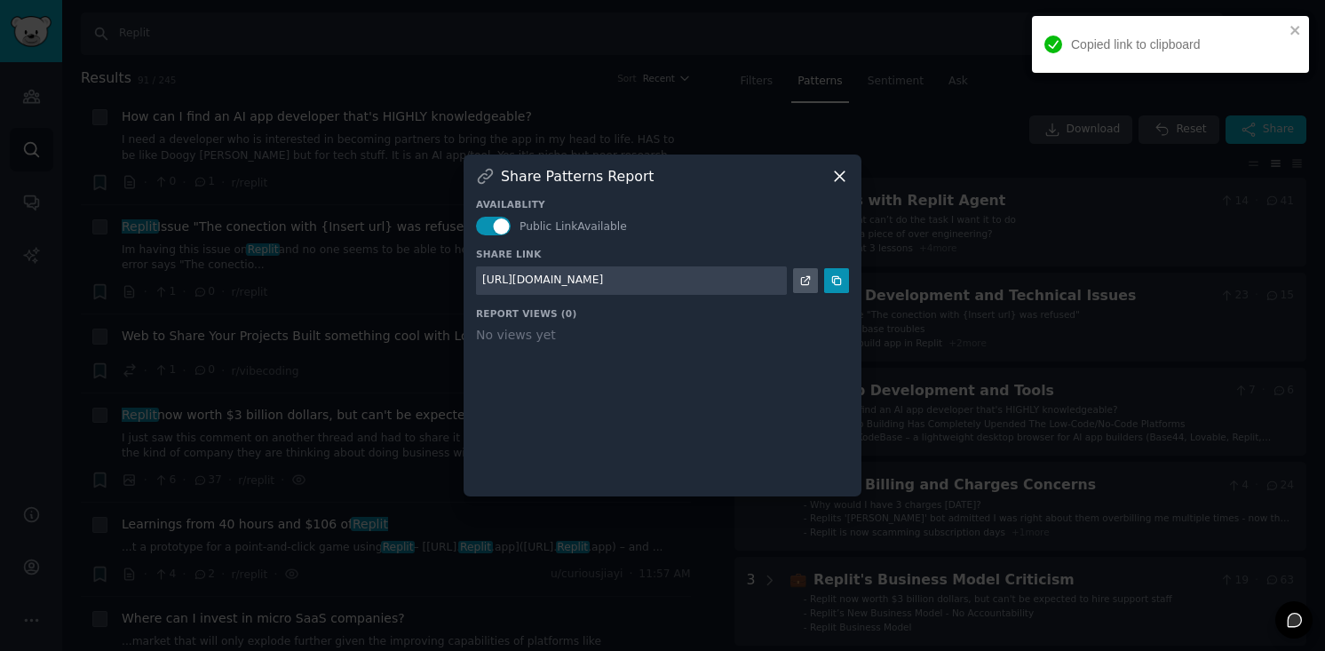
click at [837, 169] on icon at bounding box center [839, 176] width 19 height 19
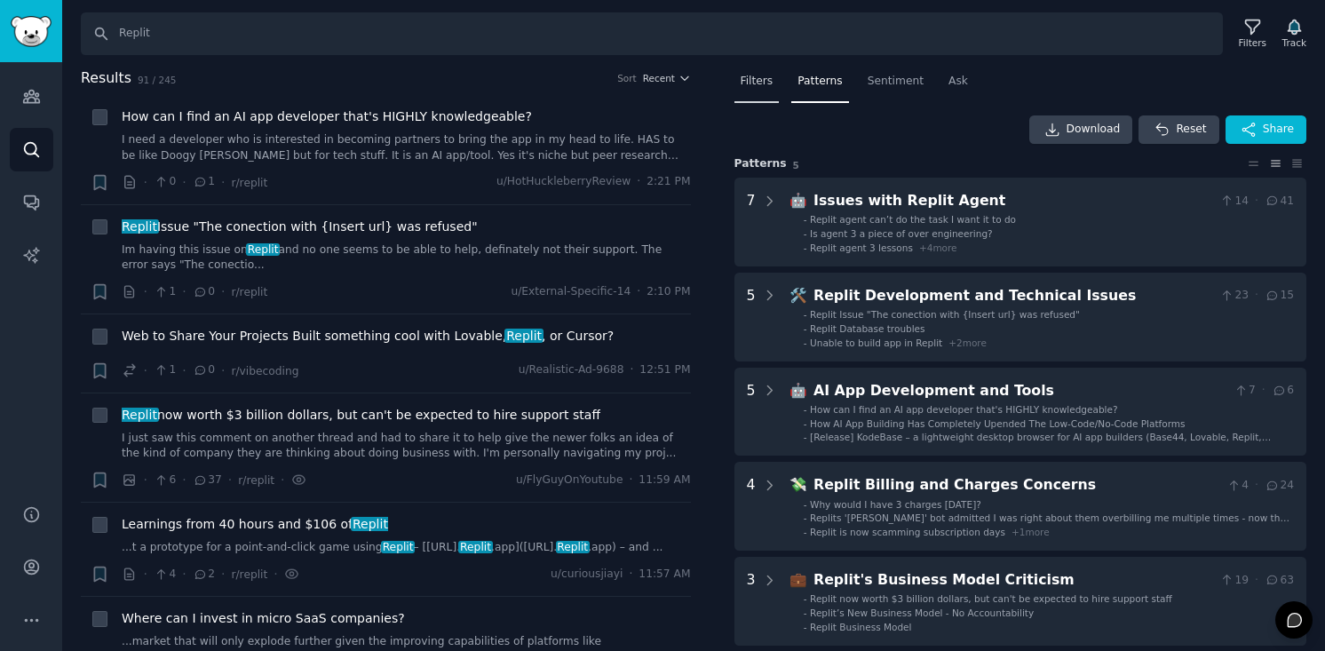
click at [756, 81] on span "Filters" at bounding box center [757, 82] width 33 height 16
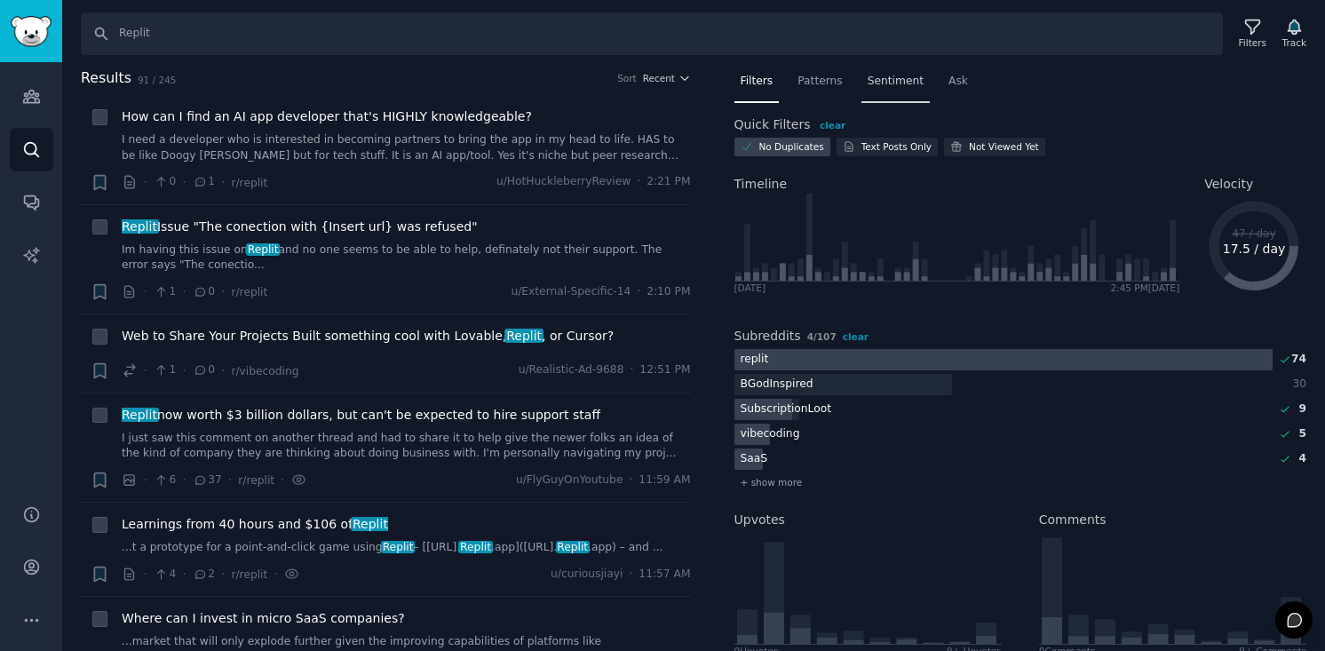
click at [894, 80] on span "Sentiment" at bounding box center [896, 82] width 56 height 16
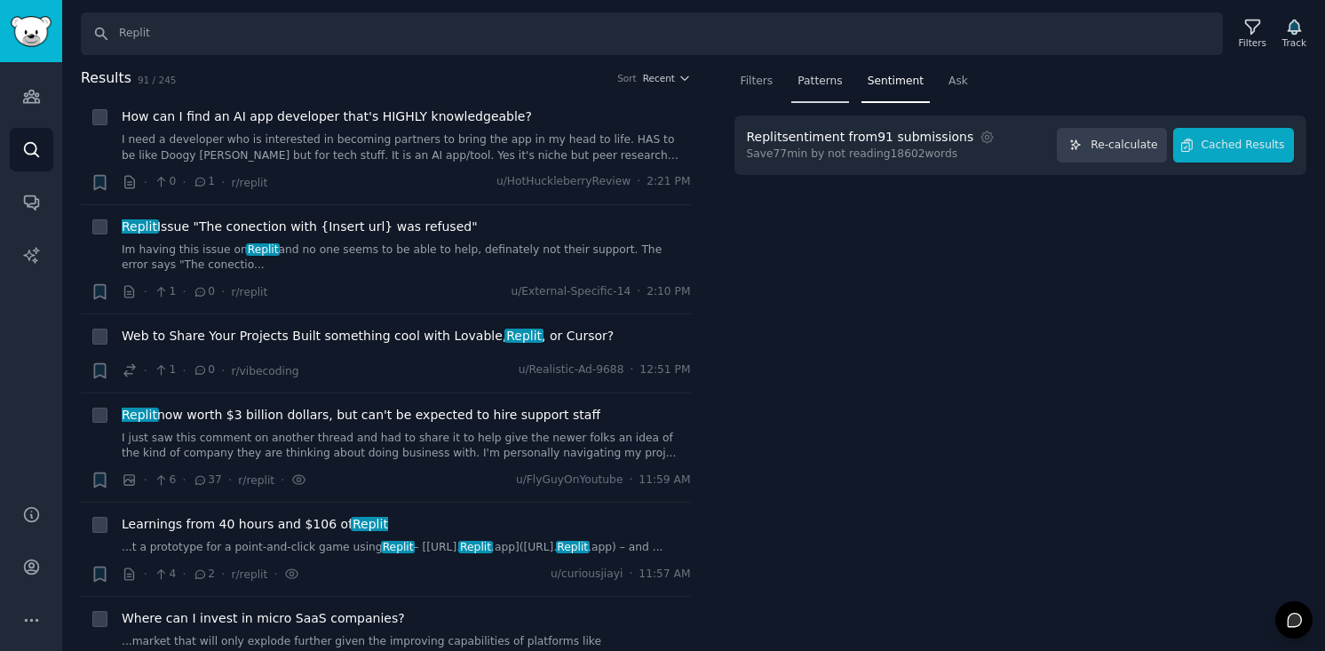
click at [827, 90] on div "Patterns" at bounding box center [819, 85] width 57 height 36
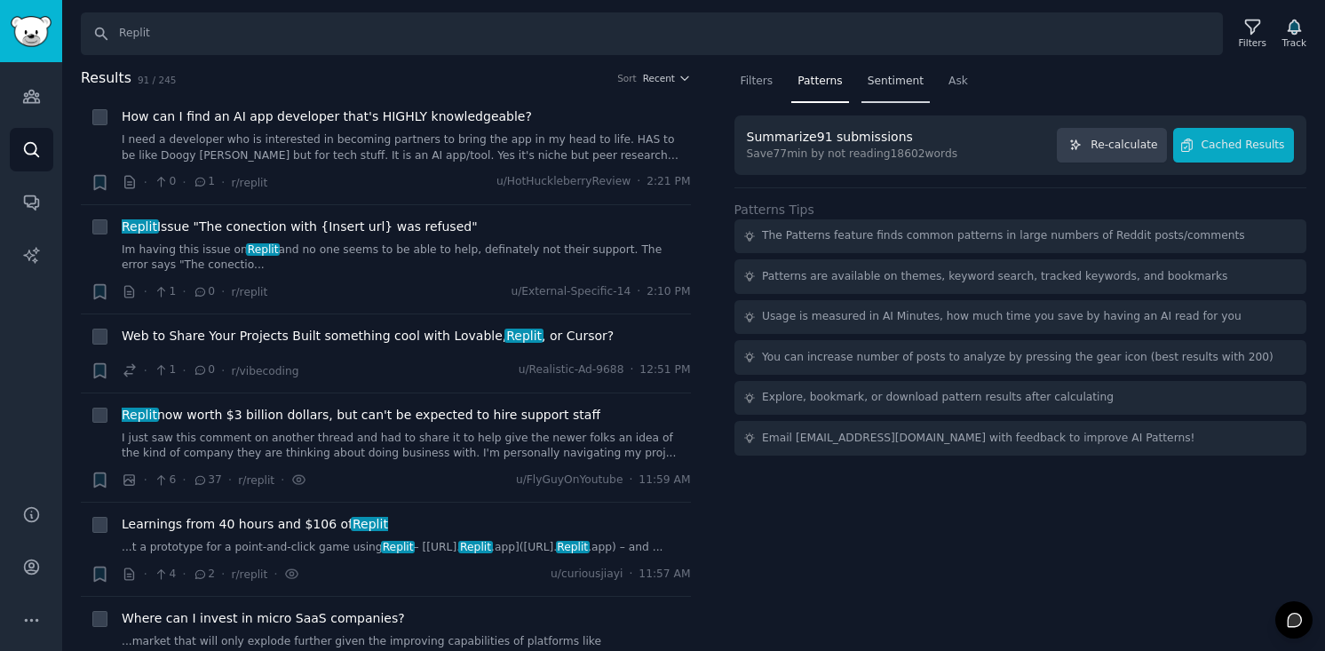
click at [896, 84] on span "Sentiment" at bounding box center [896, 82] width 56 height 16
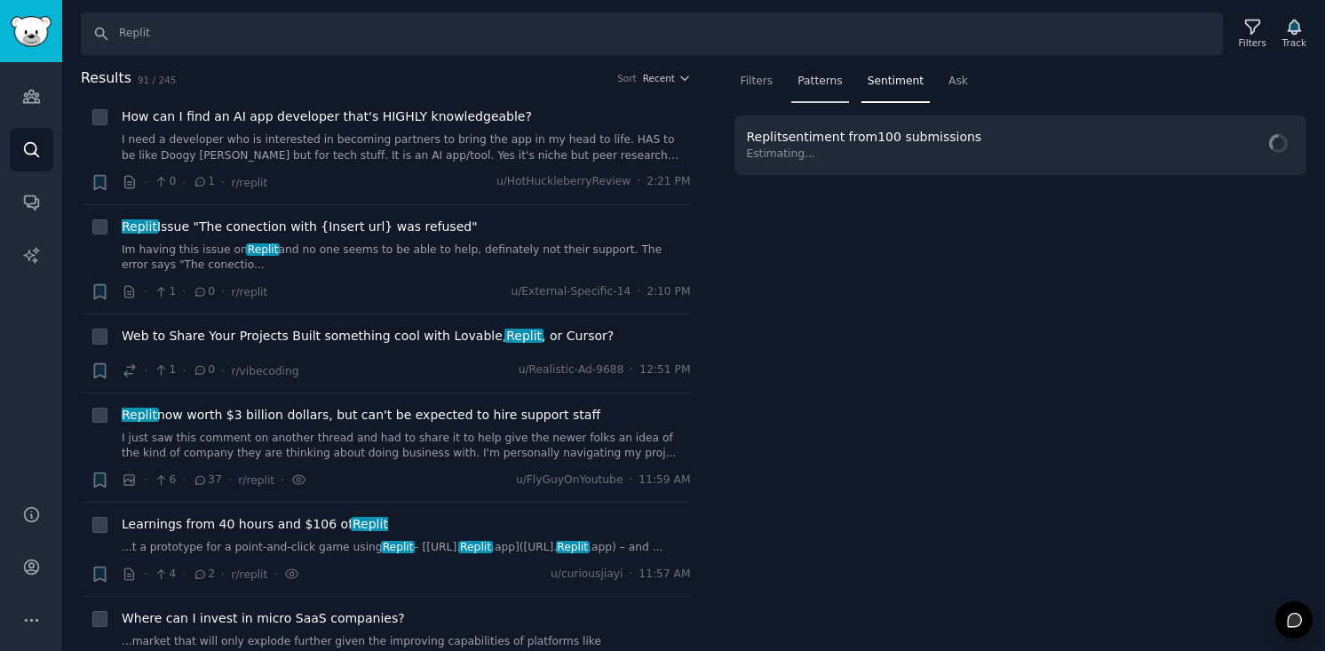
click at [817, 83] on span "Patterns" at bounding box center [820, 82] width 44 height 16
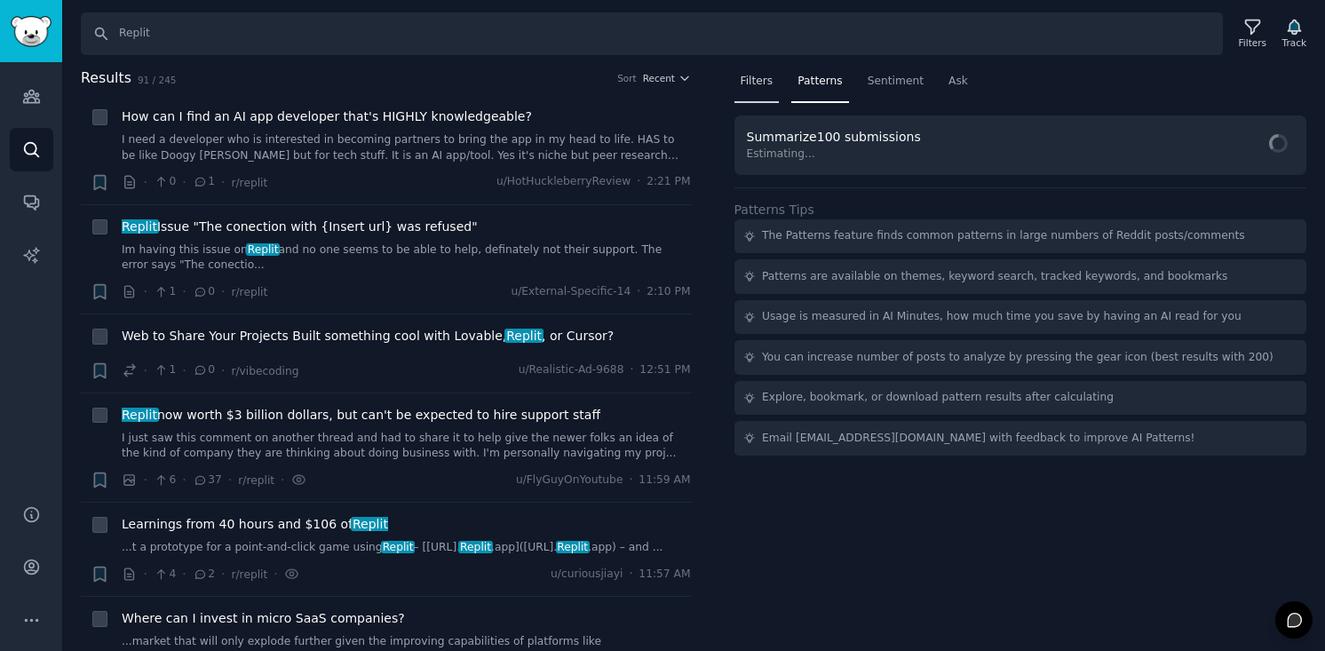
click at [755, 75] on span "Filters" at bounding box center [757, 82] width 33 height 16
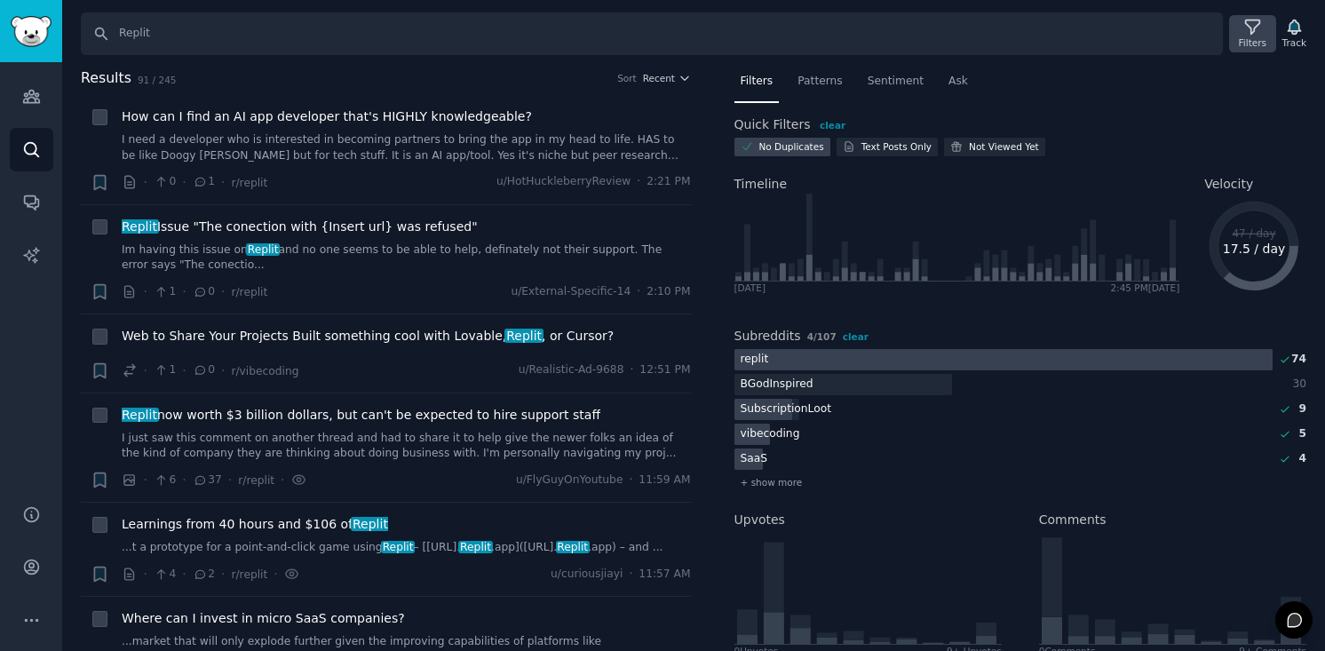
click at [1243, 44] on div "Filters" at bounding box center [1253, 42] width 28 height 12
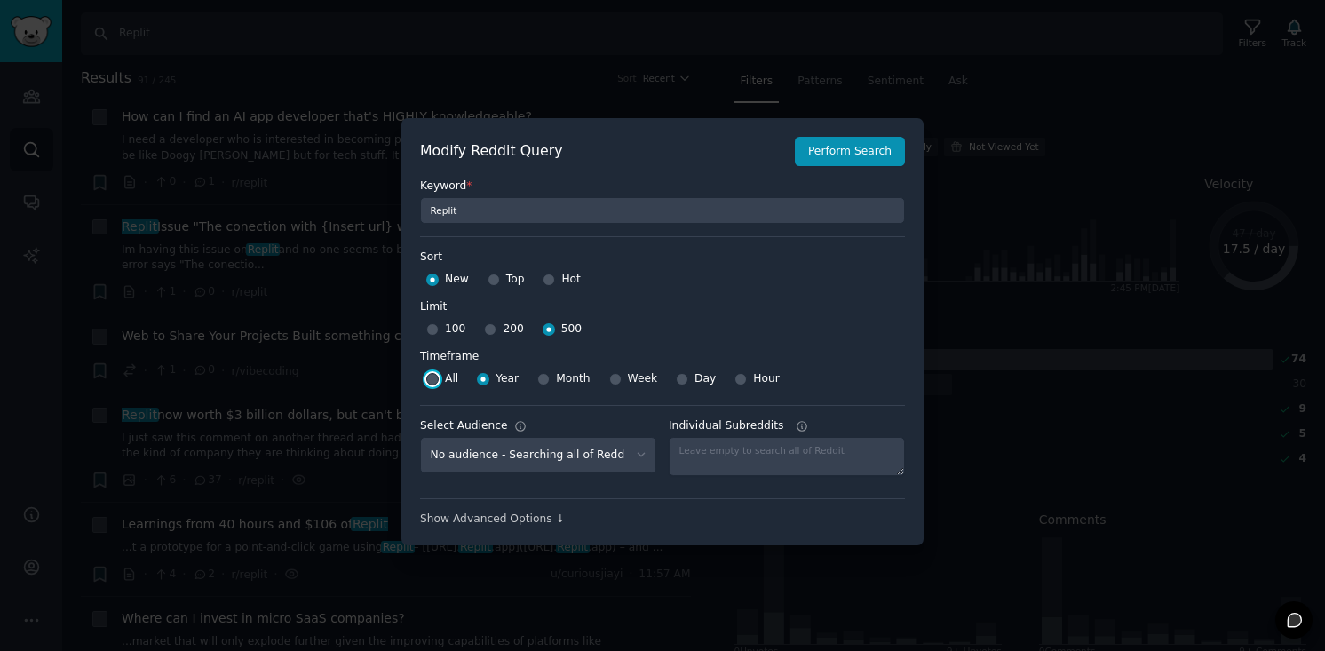
click at [430, 381] on input "All" at bounding box center [432, 379] width 12 height 12
radio input "true"
click at [823, 160] on button "Perform Search" at bounding box center [850, 152] width 110 height 30
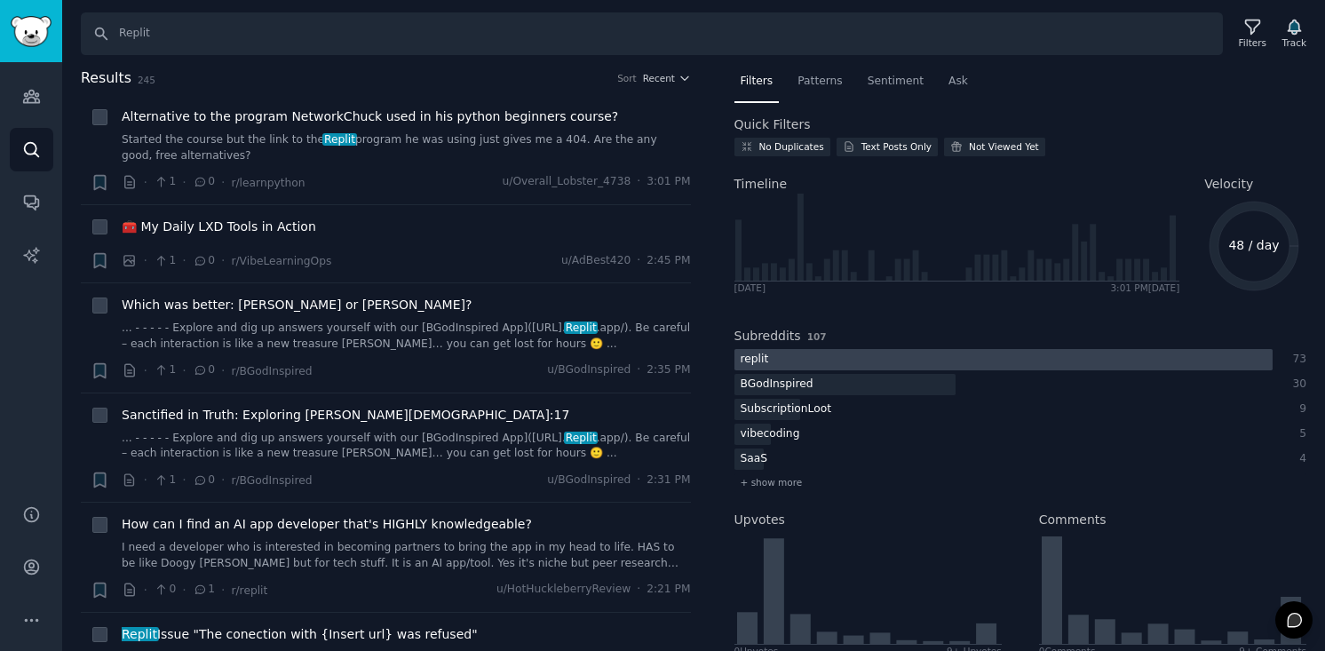
click at [1296, 362] on div "73" at bounding box center [1299, 360] width 16 height 16
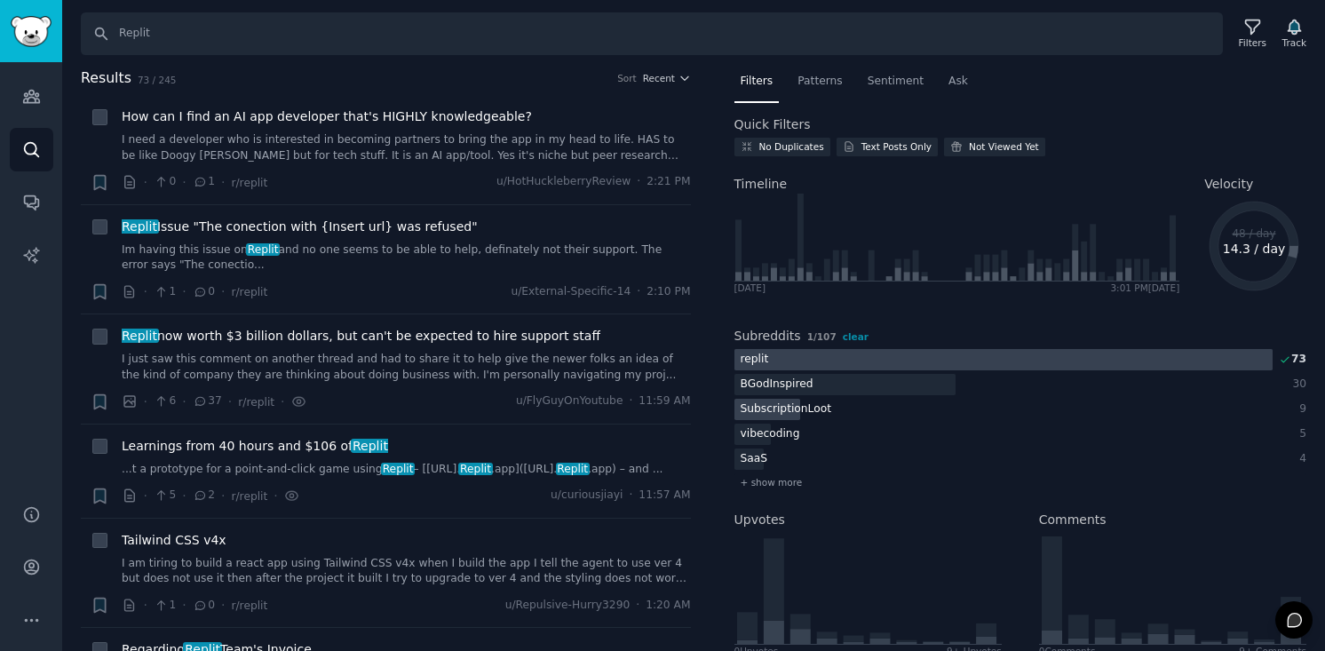
click at [1295, 405] on div "9" at bounding box center [1299, 409] width 16 height 16
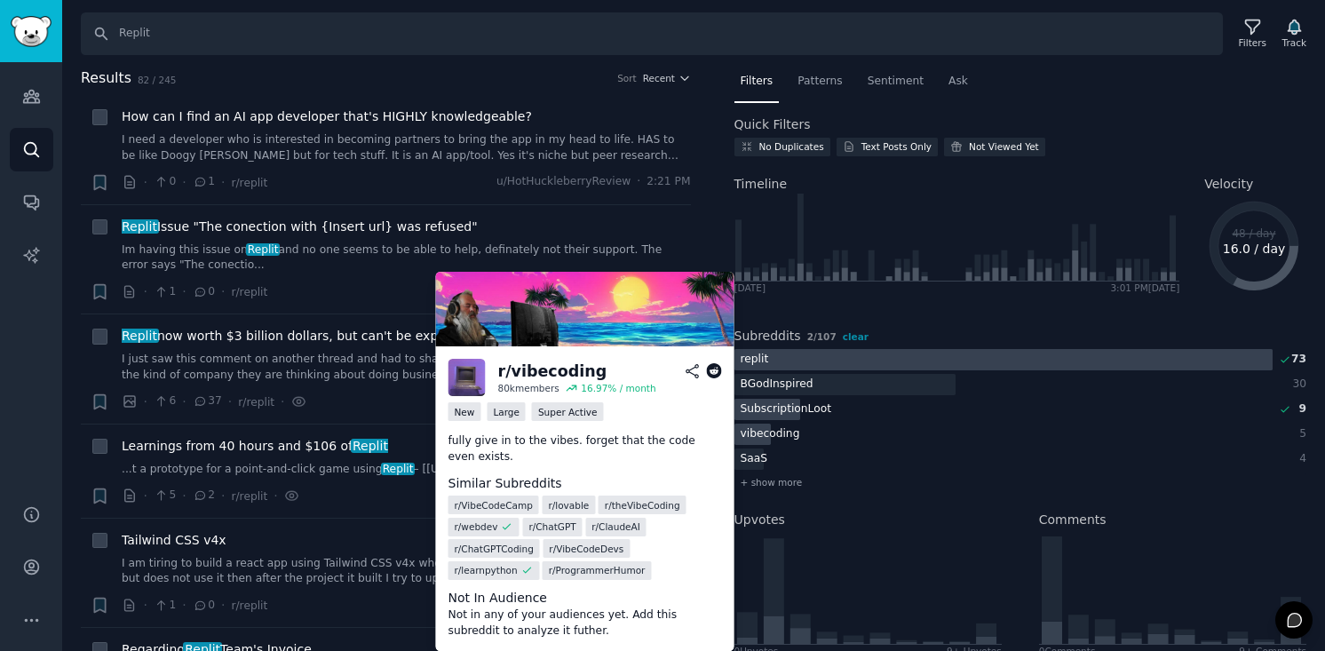
click at [1293, 436] on div "5" at bounding box center [1299, 434] width 16 height 16
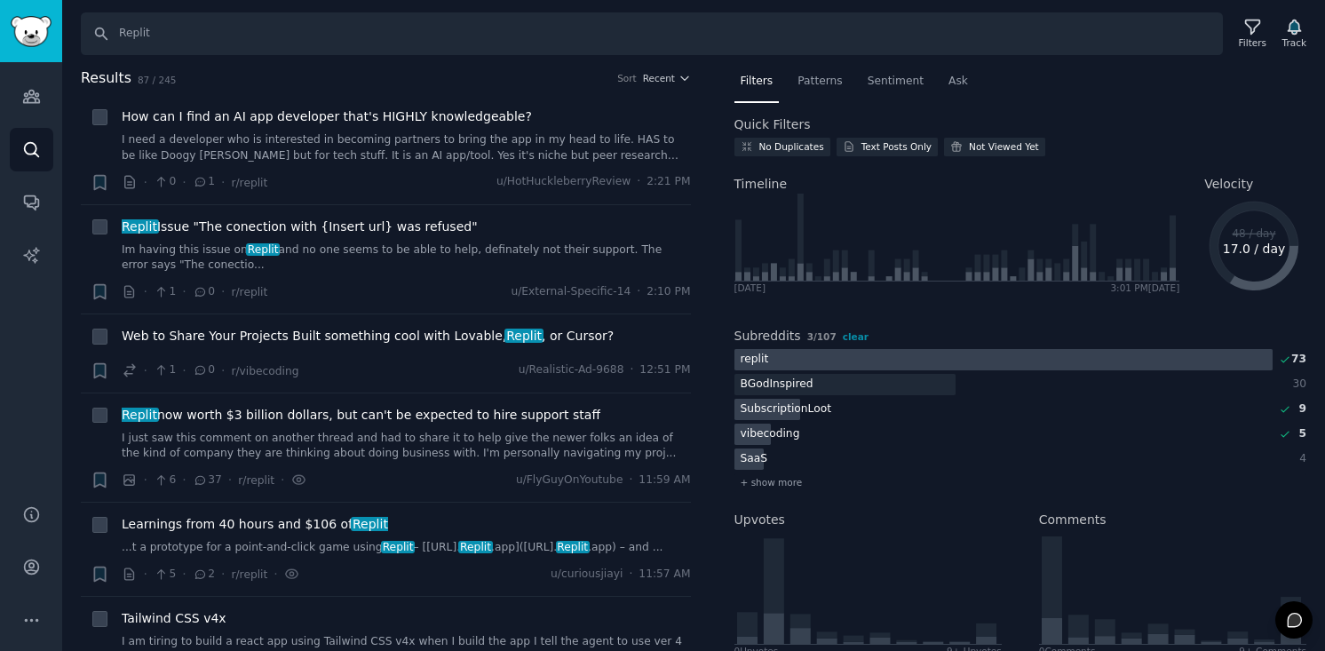
click at [1298, 458] on div "4" at bounding box center [1299, 459] width 16 height 16
click at [820, 76] on span "Patterns" at bounding box center [820, 82] width 44 height 16
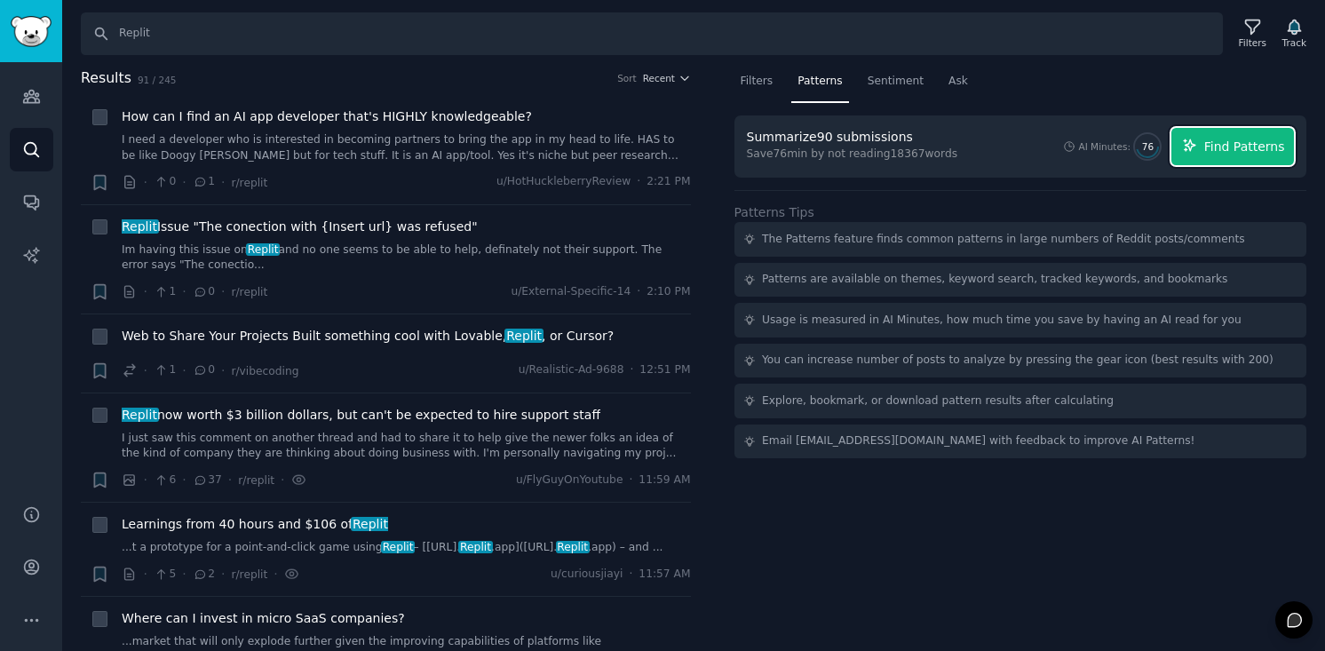
click at [1210, 146] on span "Find Patterns" at bounding box center [1244, 147] width 81 height 19
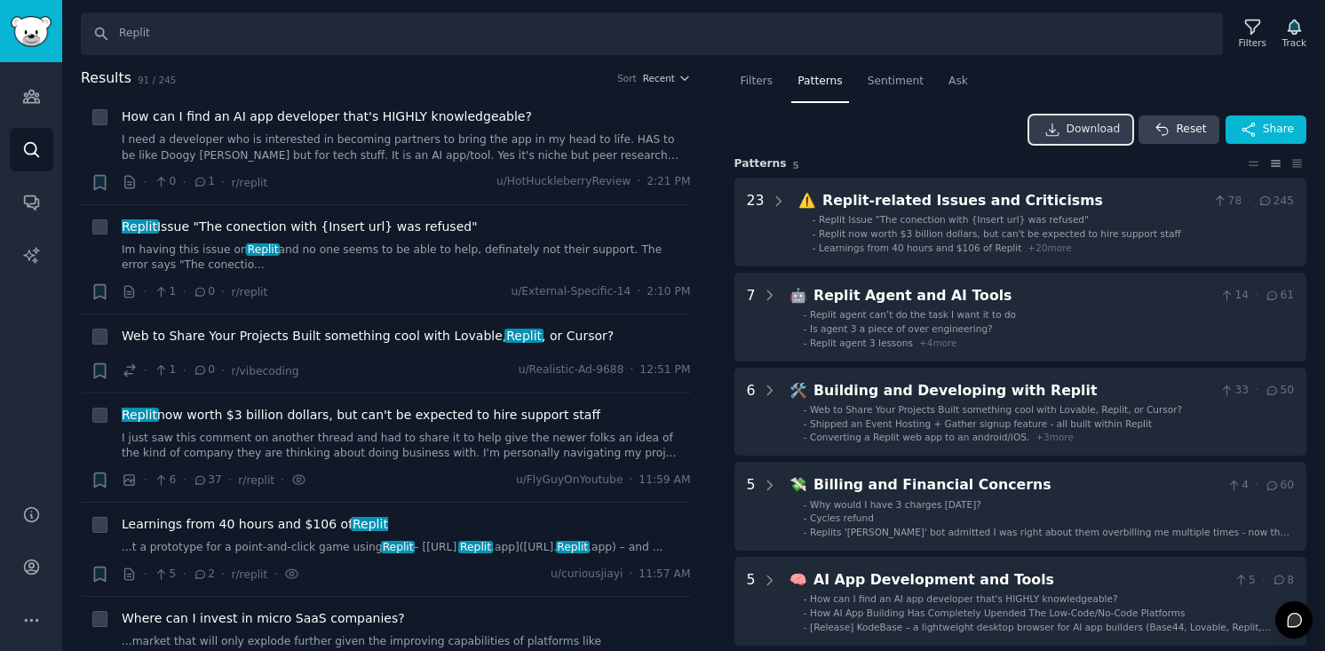
click at [1091, 130] on span "Download" at bounding box center [1094, 130] width 54 height 16
click at [1147, 74] on nav "Filters Patterns Sentiment Ask" at bounding box center [1020, 85] width 573 height 36
click at [907, 89] on div "Sentiment" at bounding box center [895, 85] width 68 height 36
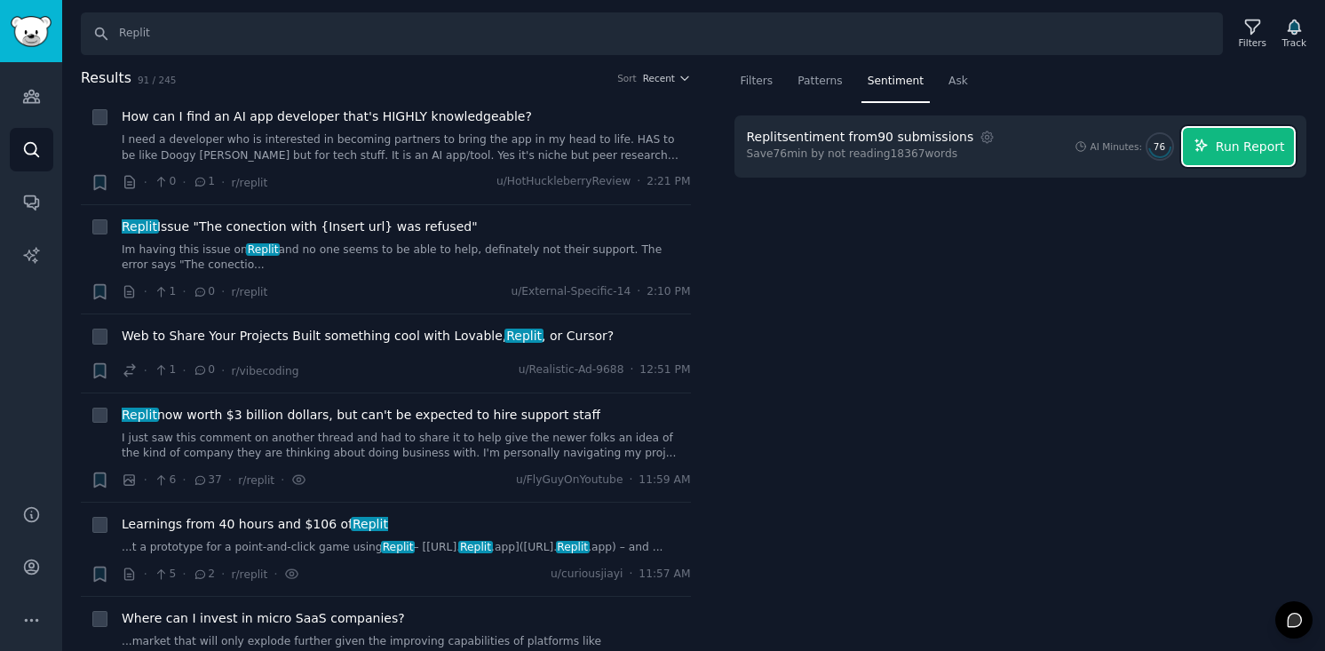
click at [1215, 145] on button "Run Report" at bounding box center [1238, 146] width 111 height 37
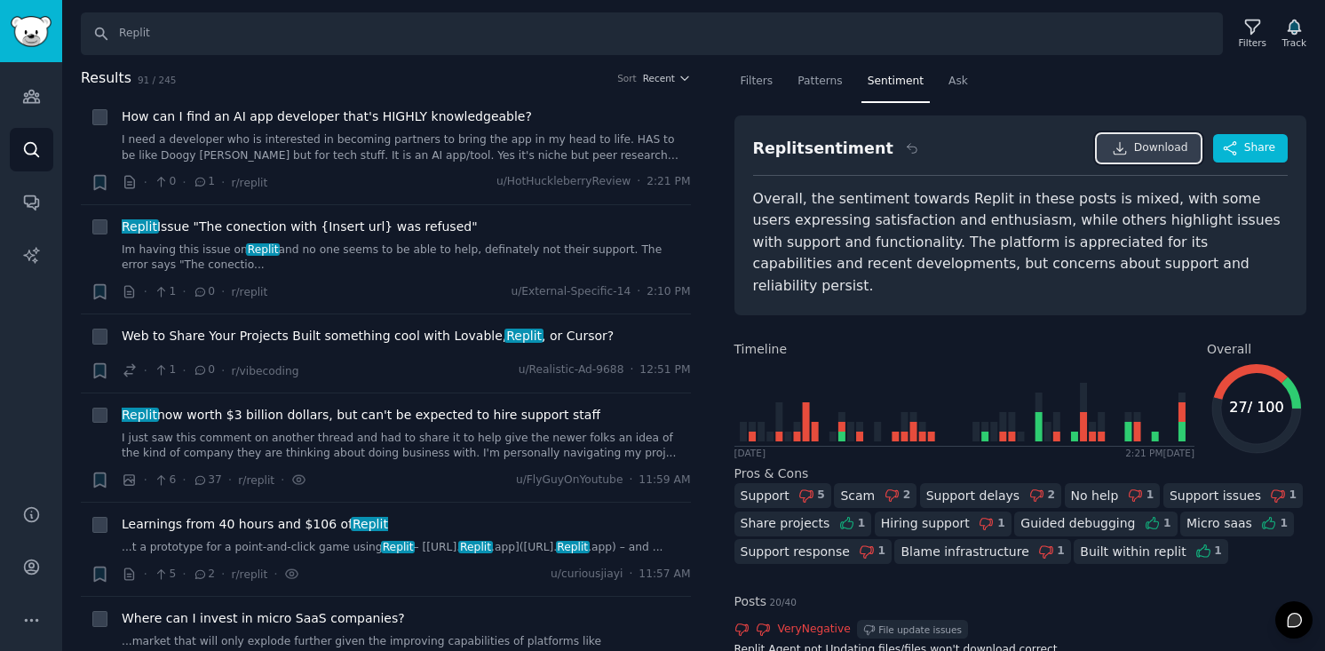
click at [1154, 147] on span "Download" at bounding box center [1161, 148] width 54 height 16
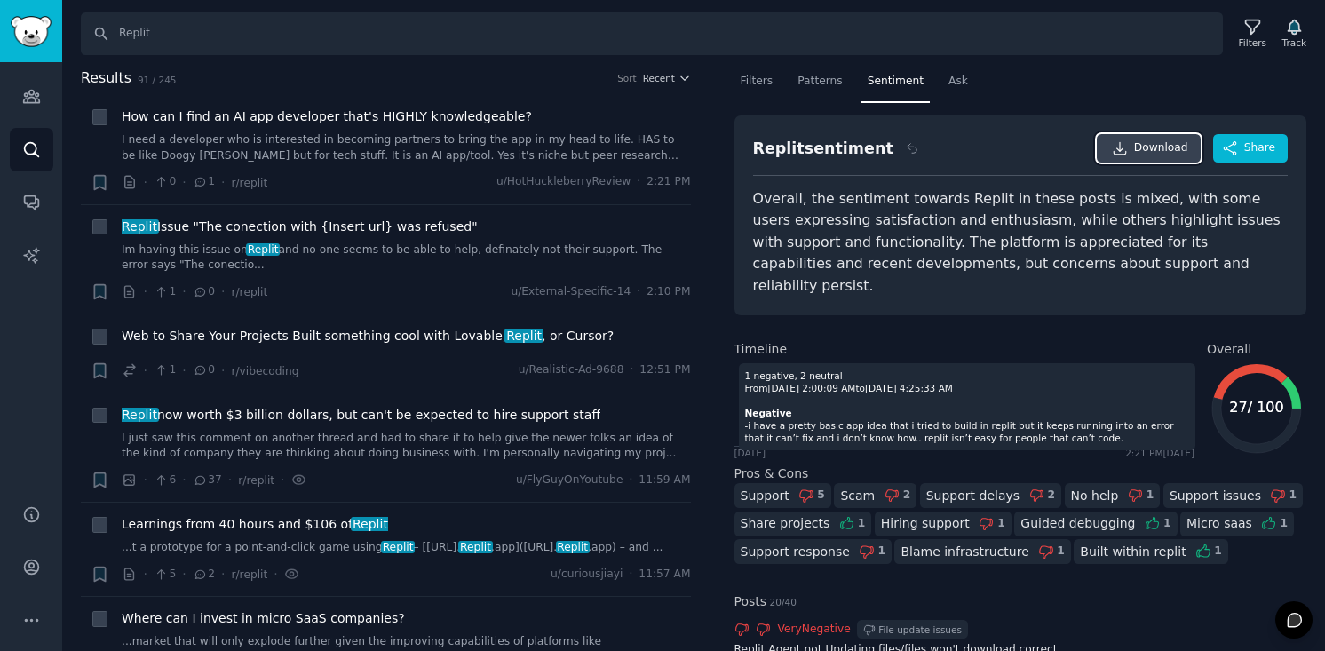
scroll to position [39, 0]
